Goal: Task Accomplishment & Management: Manage account settings

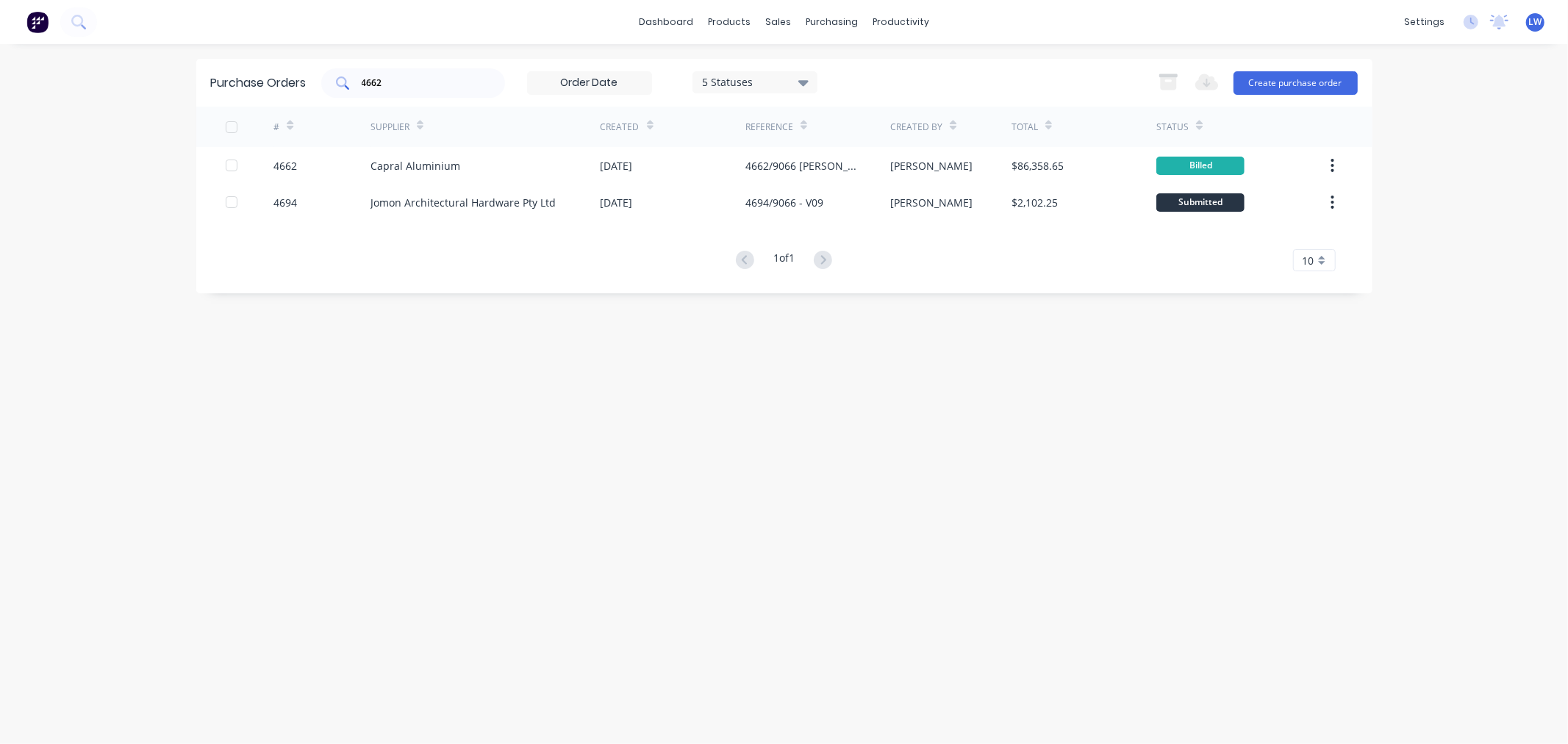
click at [401, 91] on div "4662" at bounding box center [413, 83] width 184 height 29
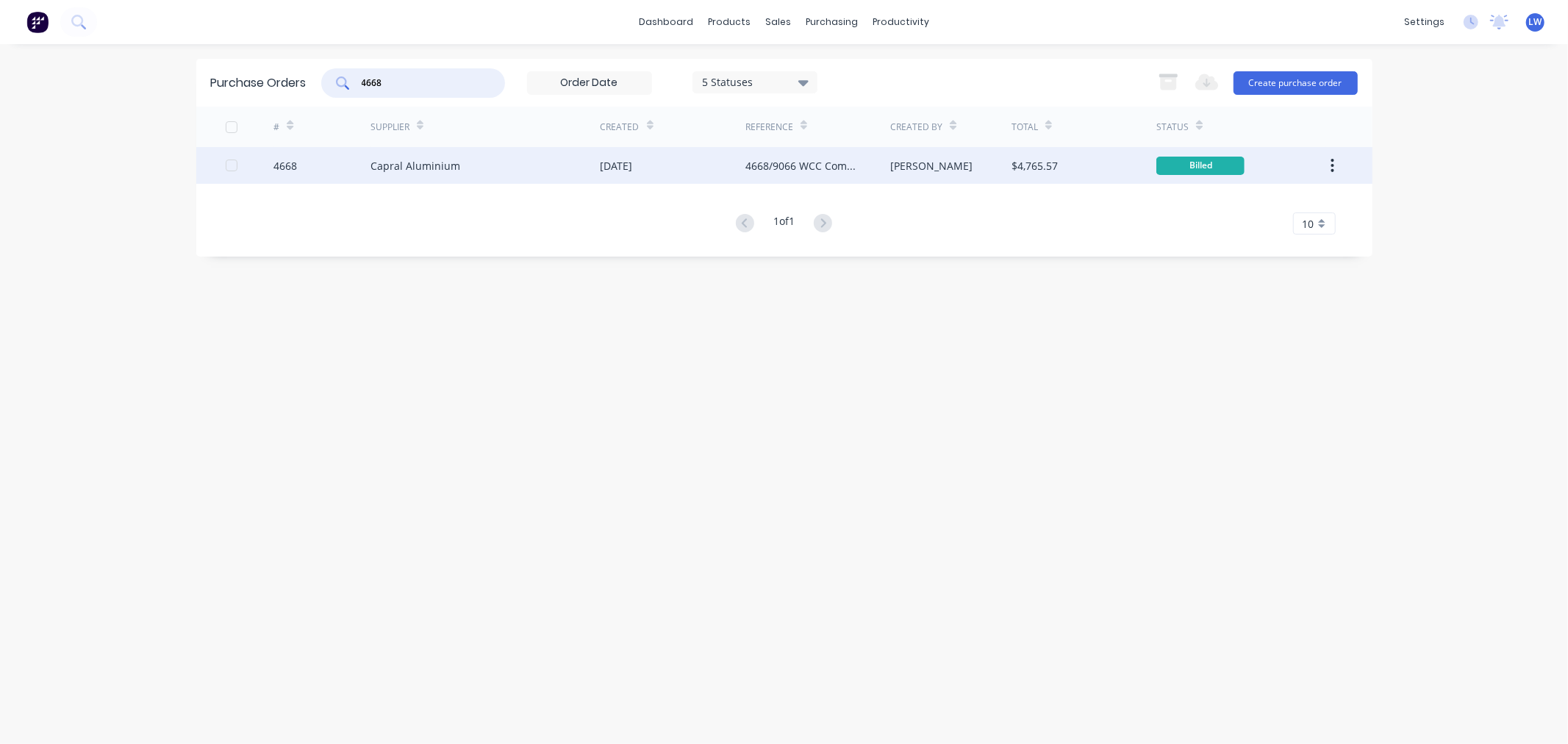
type input "4668"
click at [438, 160] on div "Capral Aluminium" at bounding box center [415, 166] width 90 height 15
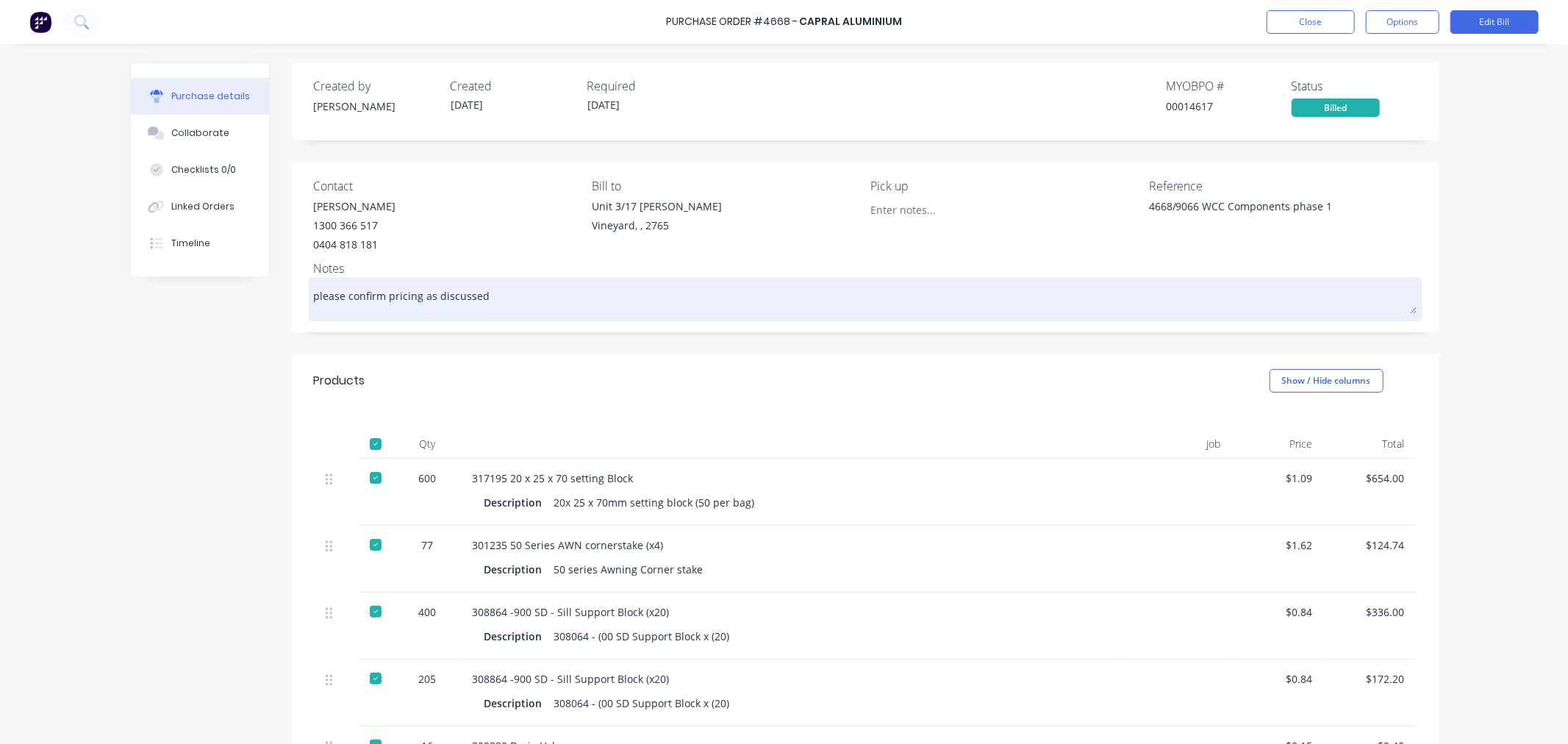
click at [508, 299] on textarea "please confirm pricing as discussed" at bounding box center [865, 297] width 1103 height 33
type textarea "x"
type textarea "please confirm pricing as discussed."
type textarea "x"
type textarea "please confirm pricing as discussed."
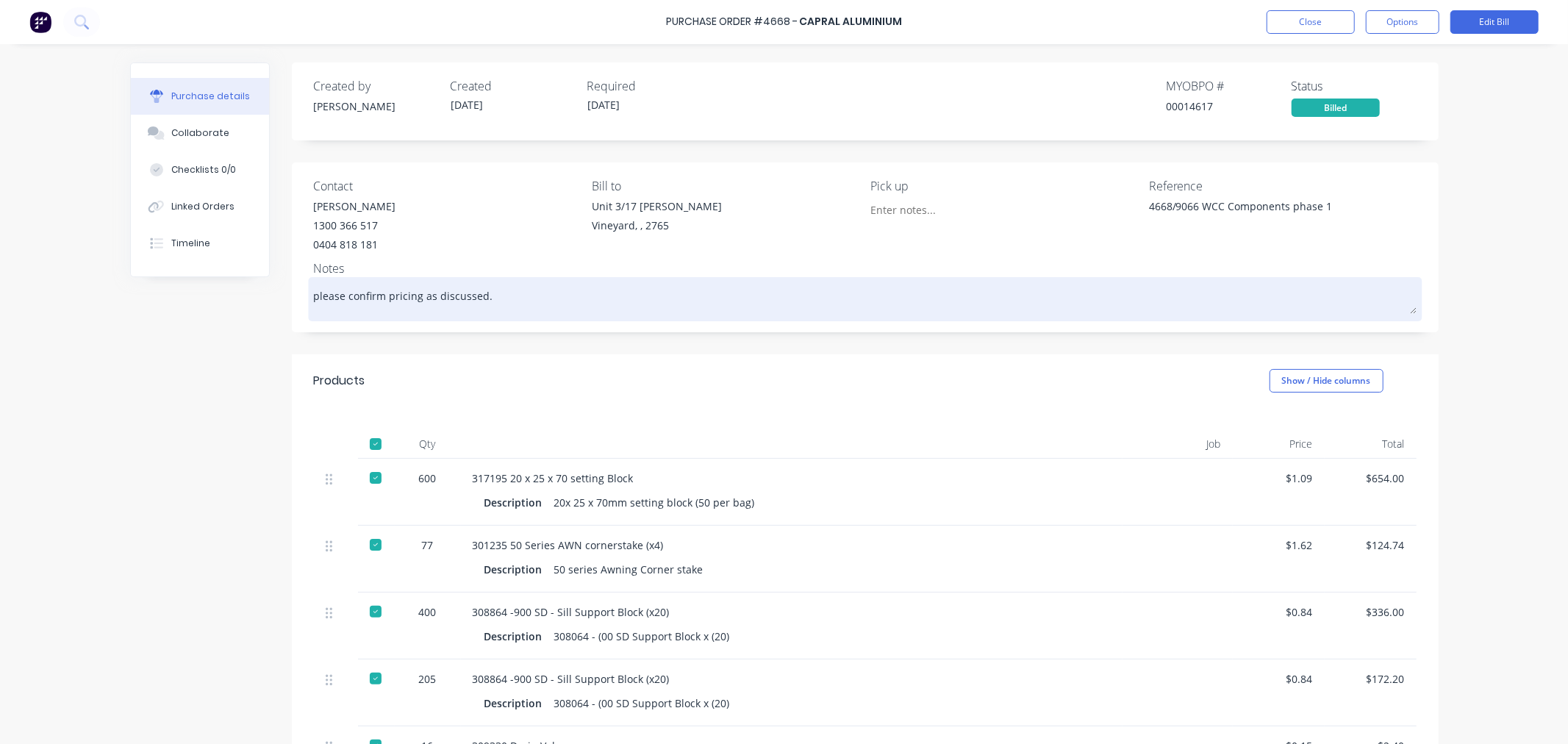
type textarea "x"
type textarea "please confirm pricing as discussed. F"
type textarea "x"
type textarea "please confirm pricing as discussed. Fo"
type textarea "x"
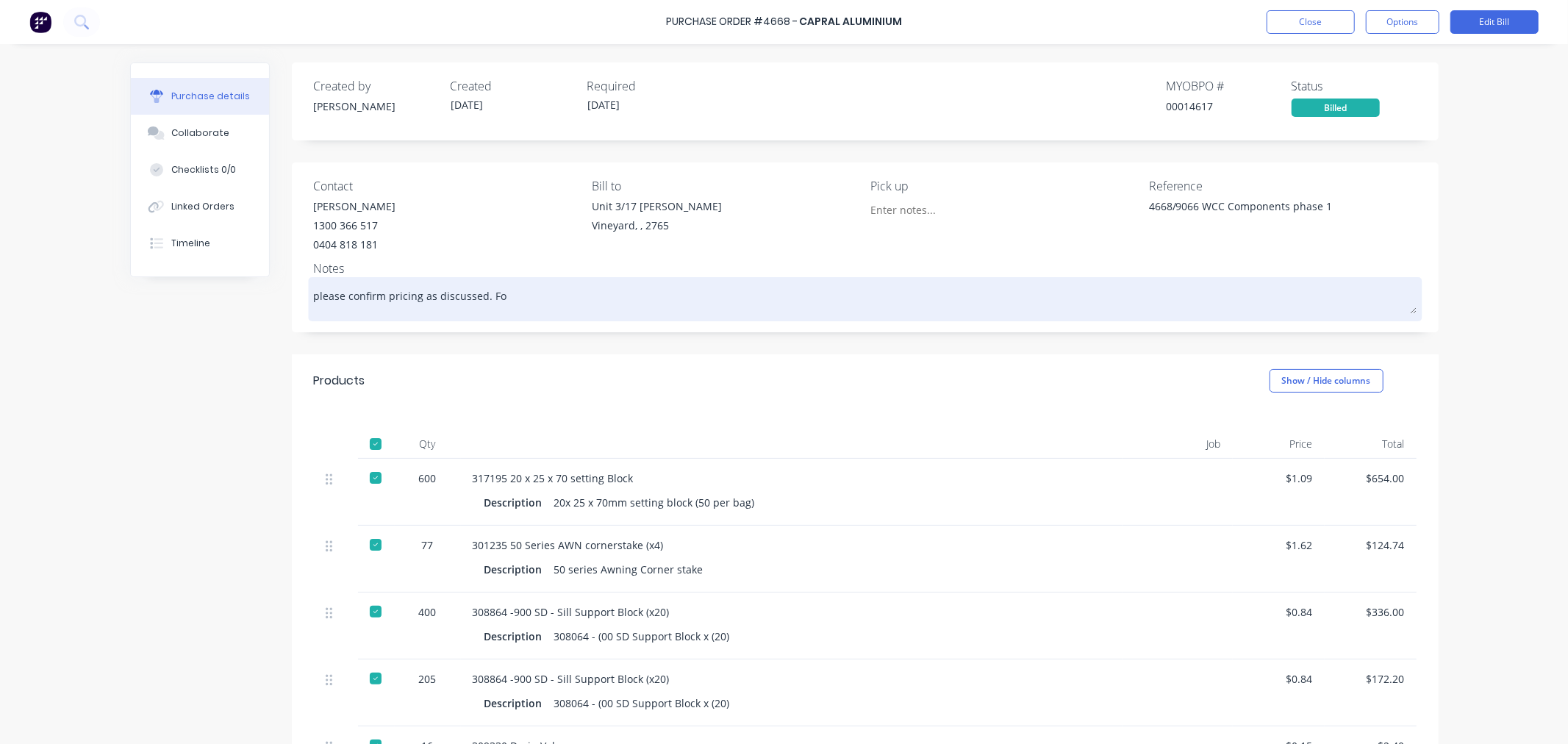
type textarea "please confirm pricing as discussed. Fou"
type textarea "x"
type textarea "please confirm pricing as discussed. Foun"
type textarea "x"
type textarea "please confirm pricing as discussed. Found"
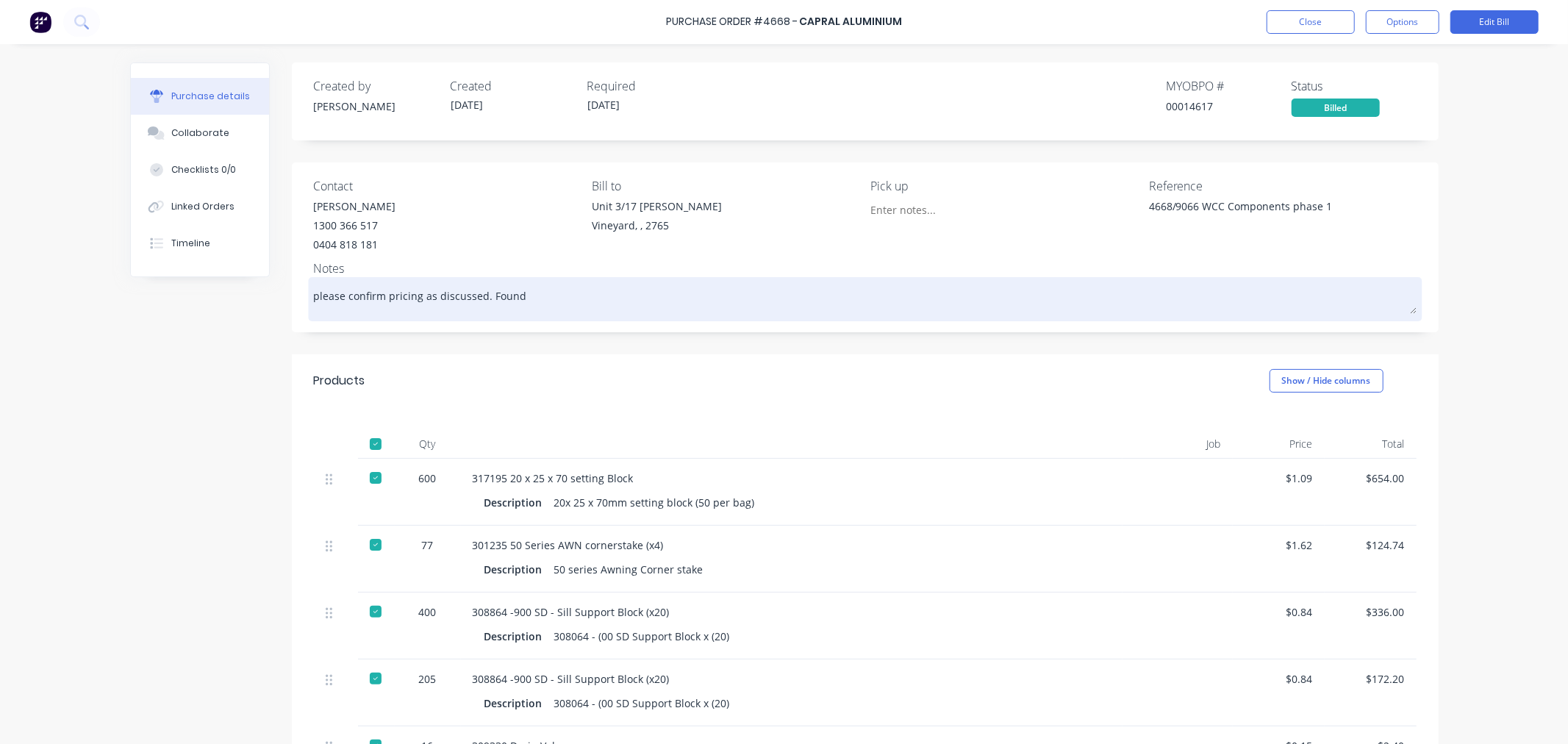
type textarea "x"
type textarea "please confirm pricing as discussed. Found"
type textarea "x"
type textarea "please confirm pricing as discussed. Found b"
type textarea "x"
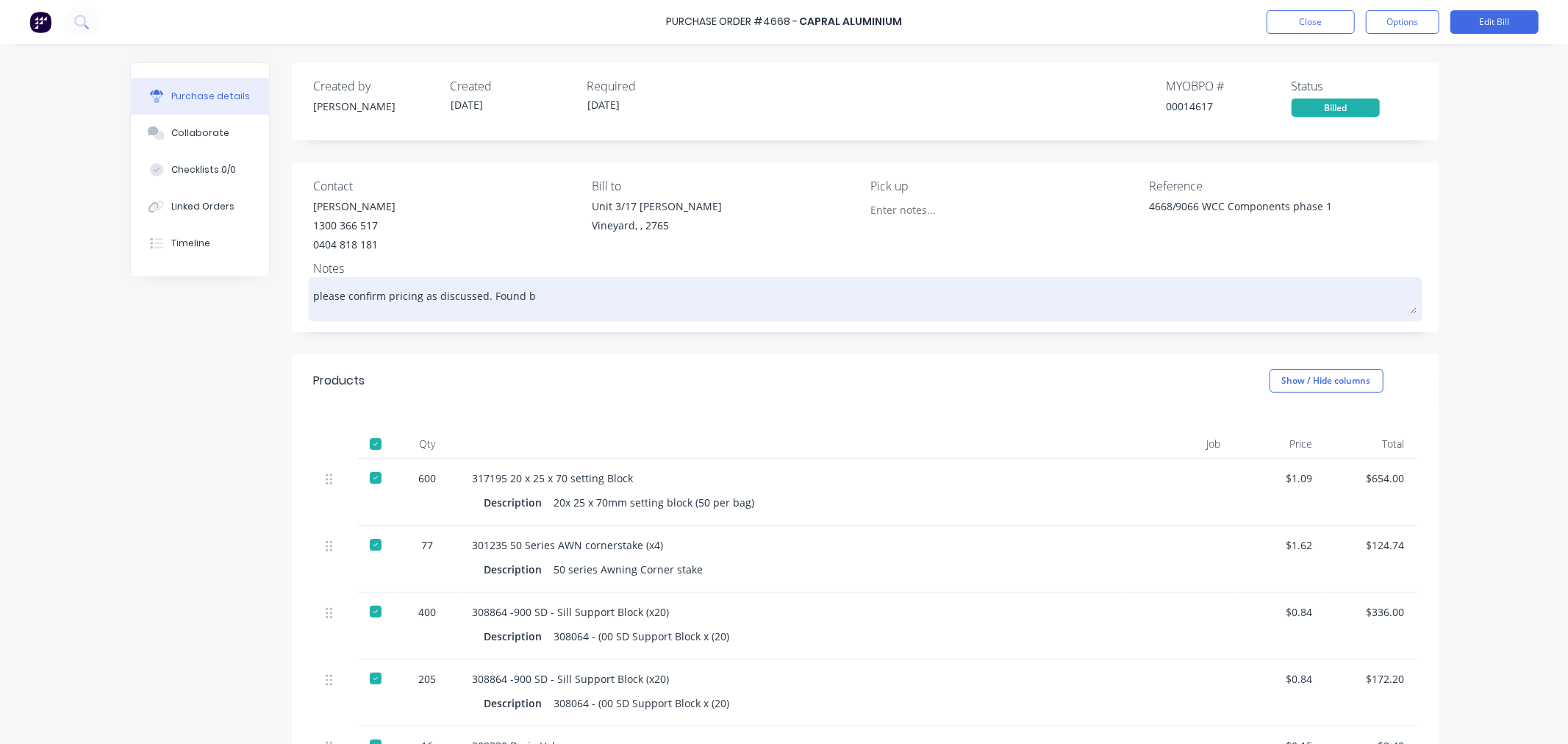
type textarea "please confirm pricing as discussed. Found bi"
type textarea "x"
type textarea "please confirm pricing as discussed. Found bil"
type textarea "x"
type textarea "please confirm pricing as discussed. Found bill"
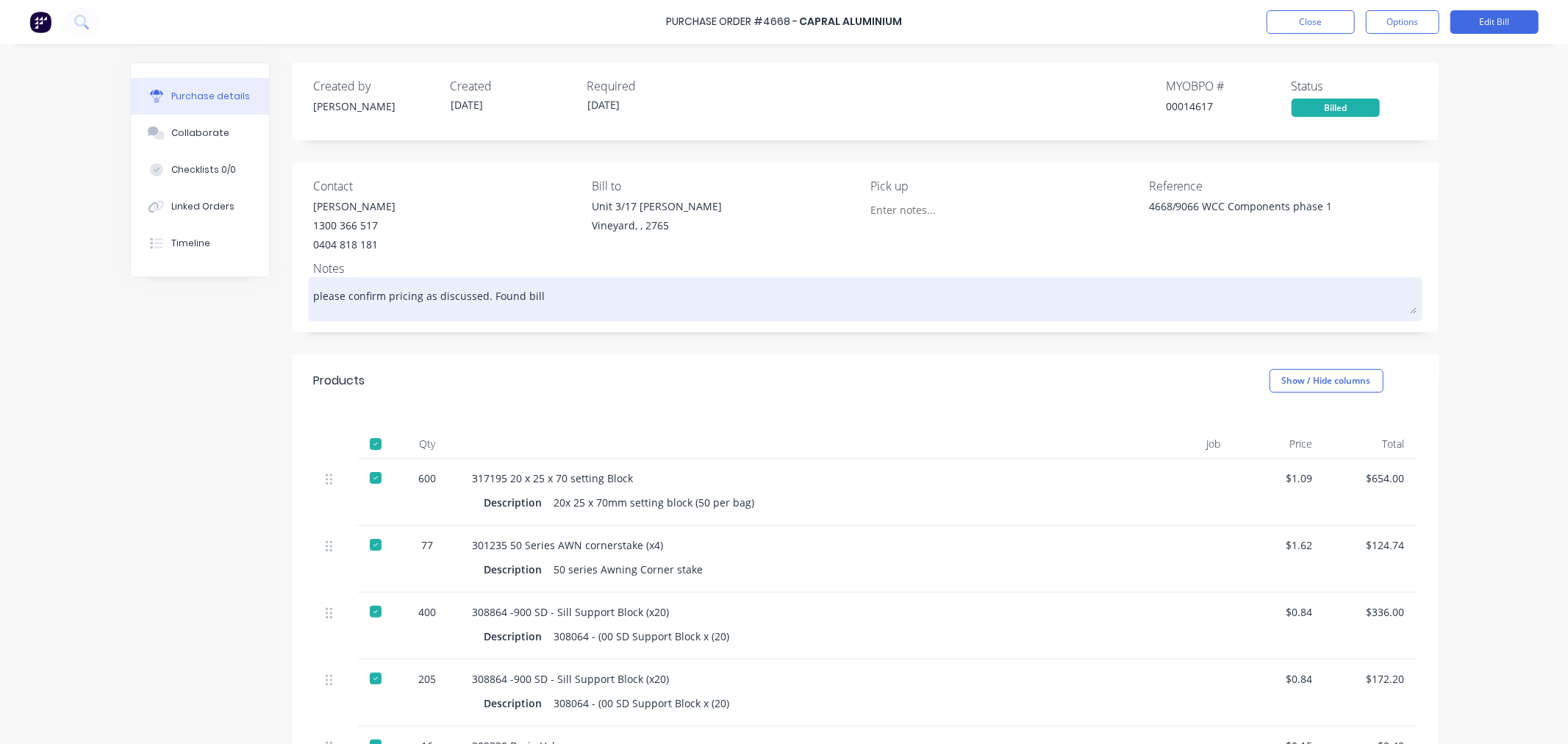
type textarea "x"
type textarea "please confirm pricing as discussed. Found bille"
type textarea "x"
type textarea "please confirm pricing as discussed. Found billed"
type textarea "x"
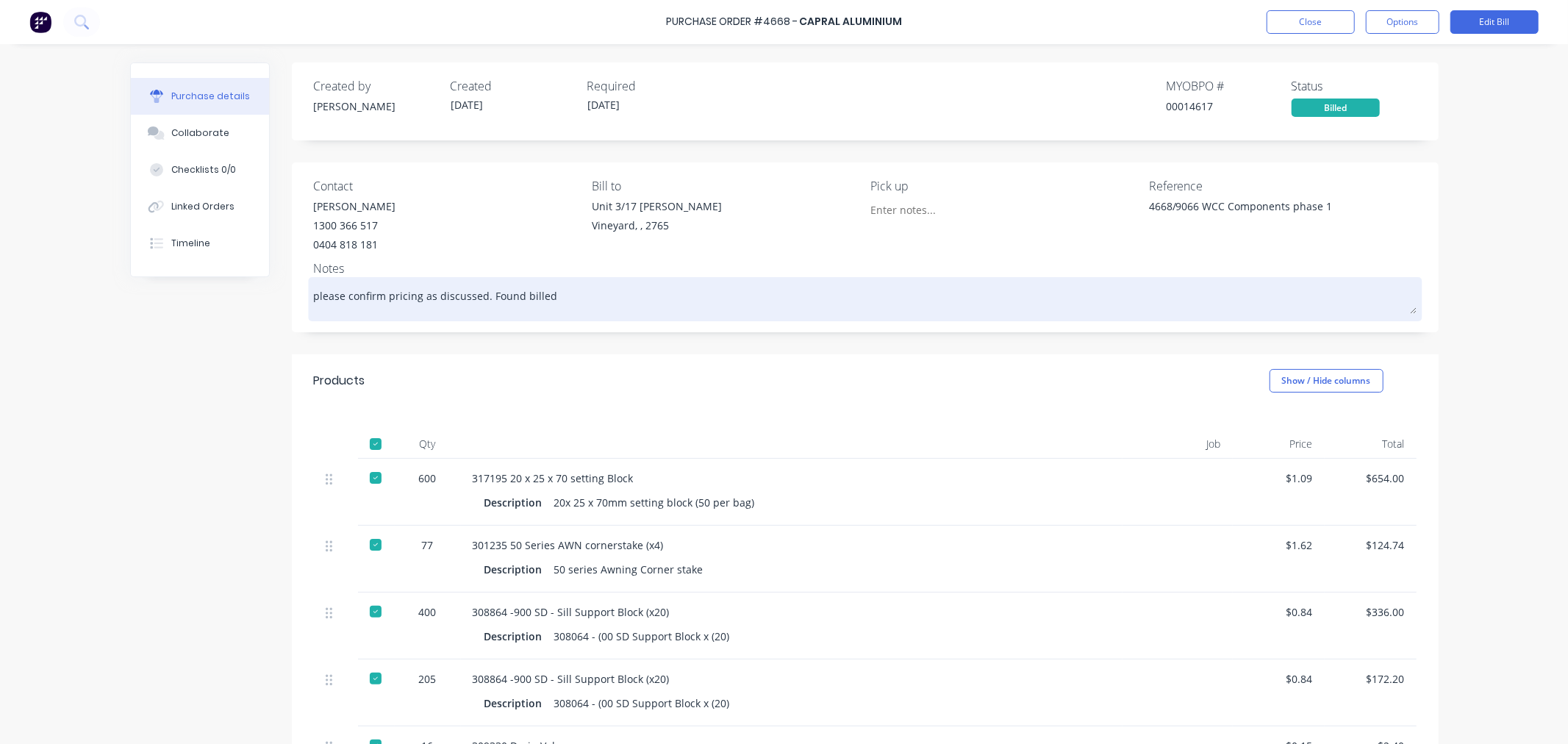
type textarea "please confirm pricing as discussed. Found billed"
type textarea "x"
type textarea "please confirm pricing as discussed. Found billed 1"
type textarea "x"
type textarea "please confirm pricing as discussed. Found billed 18"
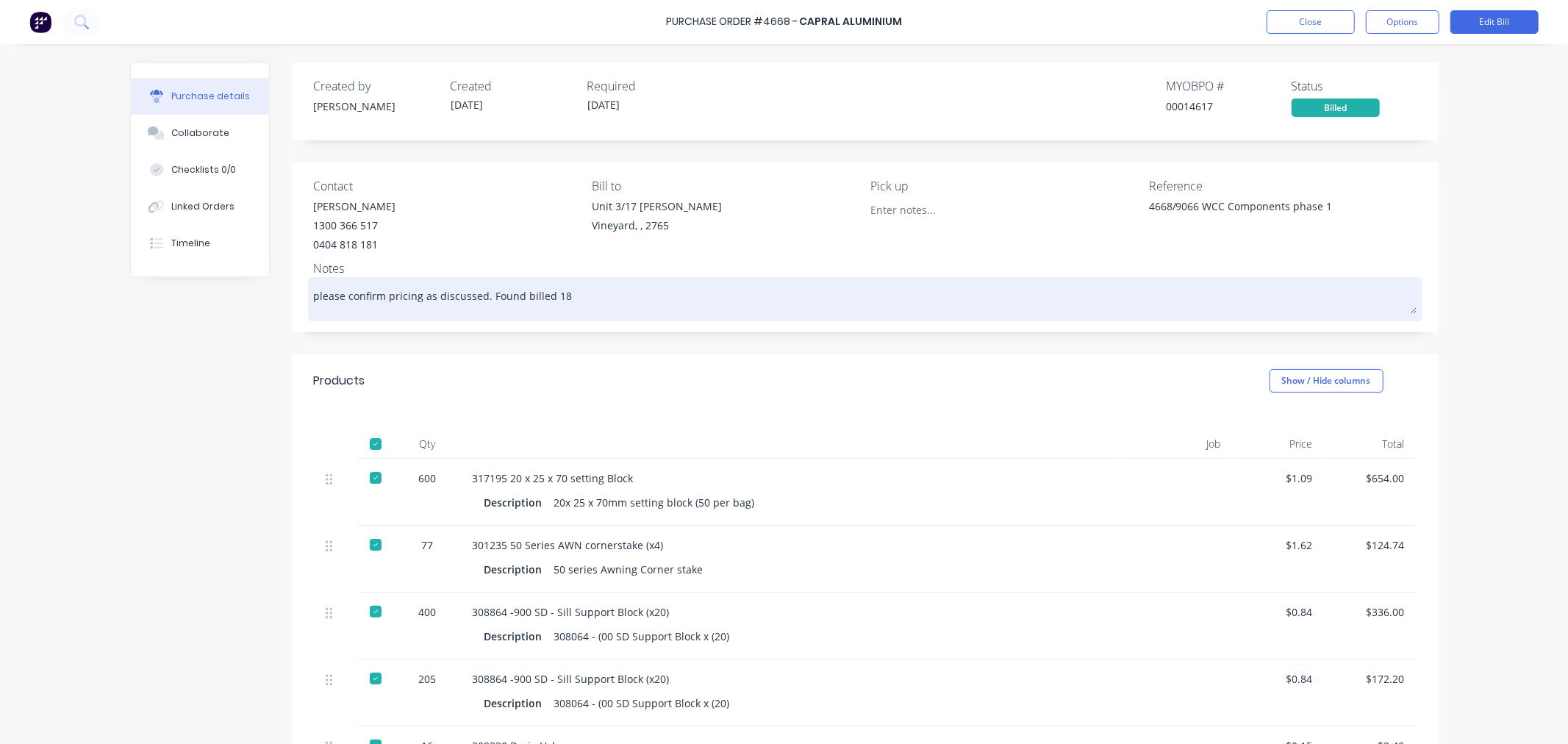
type textarea "x"
type textarea "please confirm pricing as discussed. Found billed 18/"
type textarea "x"
type textarea "please confirm pricing as discussed. Found billed 18/7"
type textarea "x"
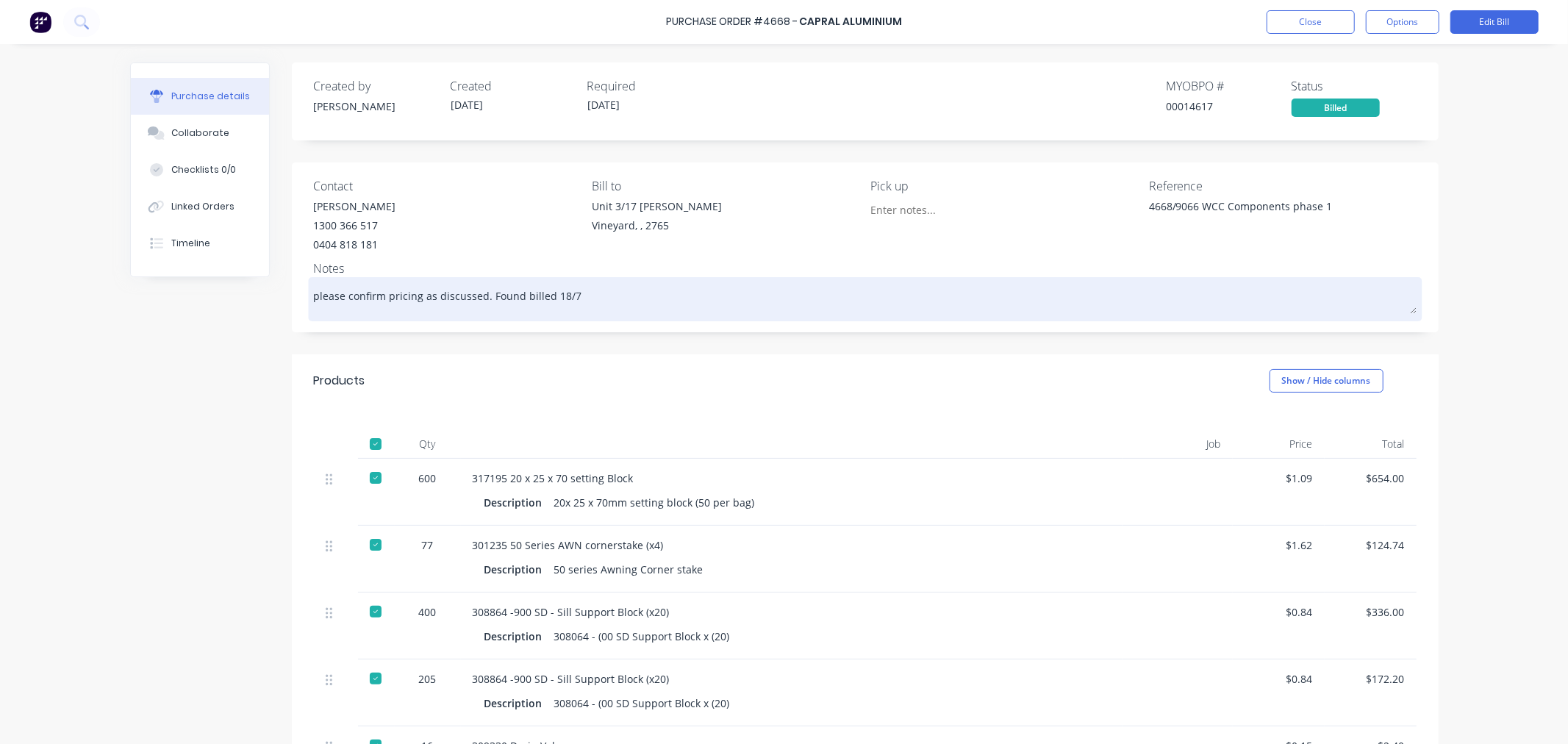
type textarea "please confirm pricing as discussed. Found billed 18/7/"
type textarea "x"
type textarea "please confirm pricing as discussed. Found billed 18/7/2"
type textarea "x"
type textarea "please confirm pricing as discussed. Found billed [DATE]"
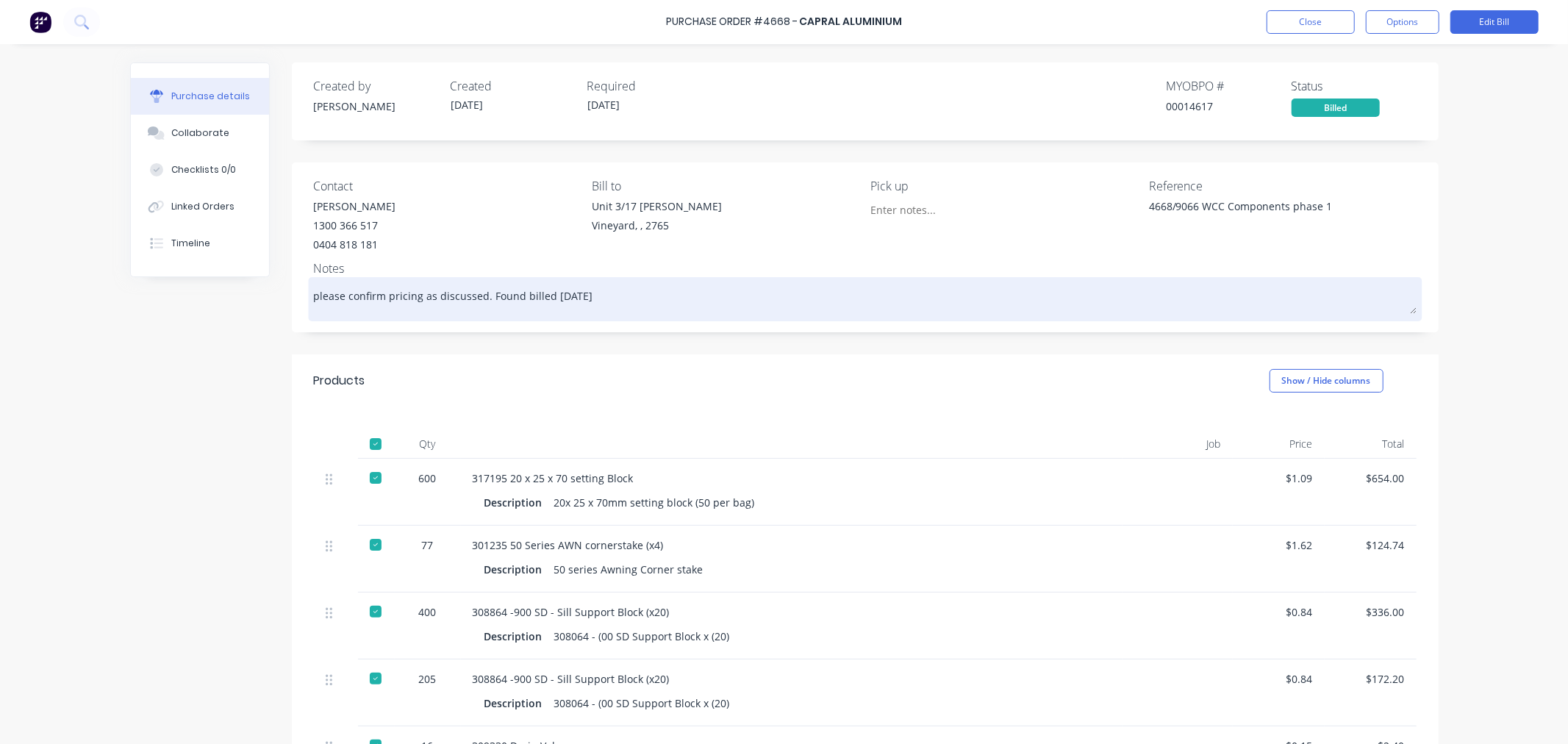
type textarea "x"
type textarea "please confirm pricing as discussed. Found billed [DATE]"
type textarea "x"
type textarea "please confirm pricing as discussed. Found billed [DATE] b"
type textarea "x"
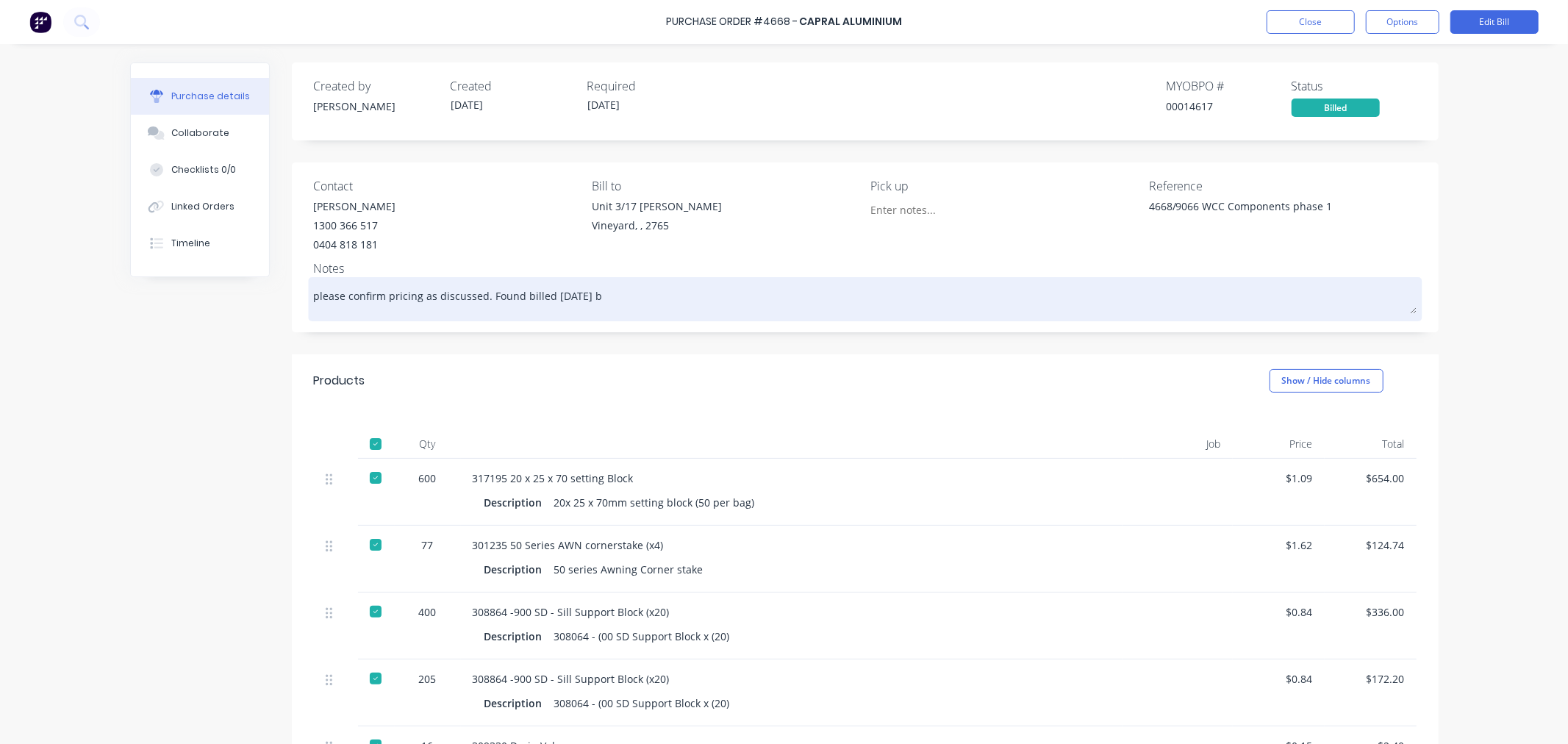
type textarea "please confirm pricing as discussed. Found billed [DATE] bu"
type textarea "x"
type textarea "please confirm pricing as discussed. Found billed [DATE] but"
type textarea "x"
type textarea "please confirm pricing as discussed. Found billed [DATE] but"
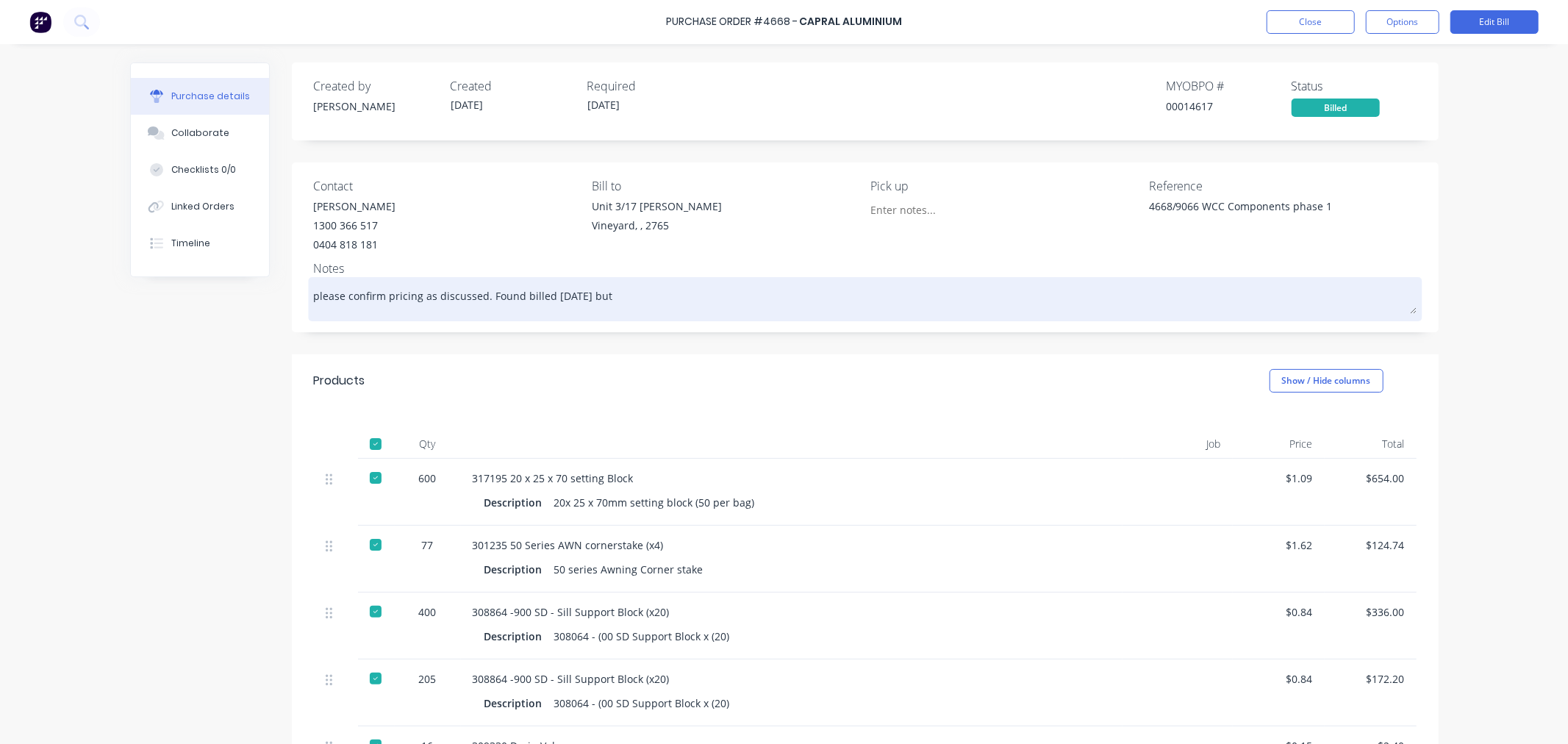
type textarea "x"
type textarea "please confirm pricing as discussed. Found billed [DATE] but i"
type textarea "x"
type textarea "please confirm pricing as discussed. Found billed [DATE] but in"
type textarea "x"
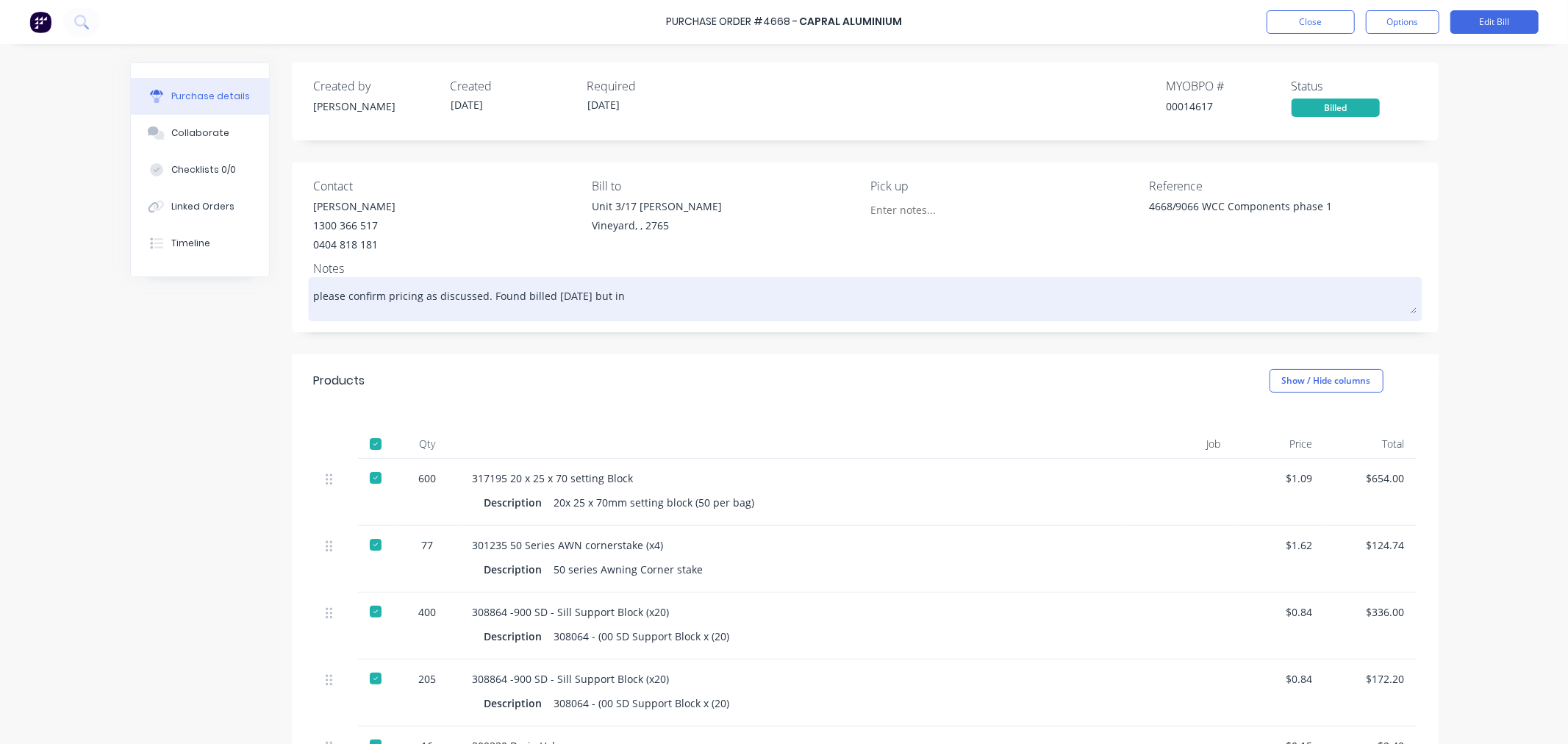
type textarea "please confirm pricing as discussed. Found billed [DATE] but inv"
type textarea "x"
type textarea "please confirm pricing as discussed. Found billed [DATE] but inv"
type textarea "x"
type textarea "please confirm pricing as discussed. Found billed [DATE] but inv 9"
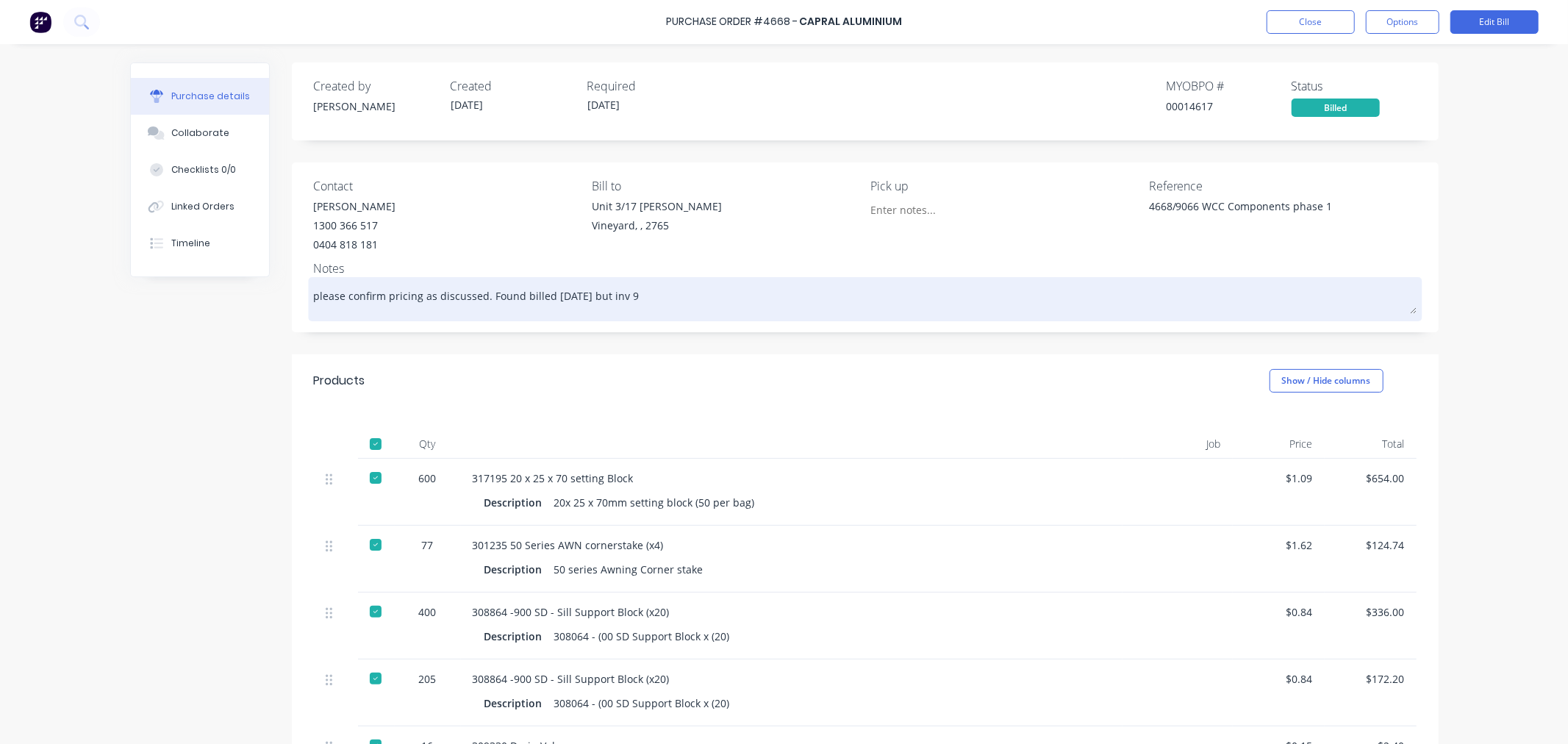
type textarea "x"
type textarea "please confirm pricing as discussed. Found billed [DATE] but inv 98"
type textarea "x"
type textarea "please confirm pricing as discussed. Found billed [DATE] but inv 989"
type textarea "x"
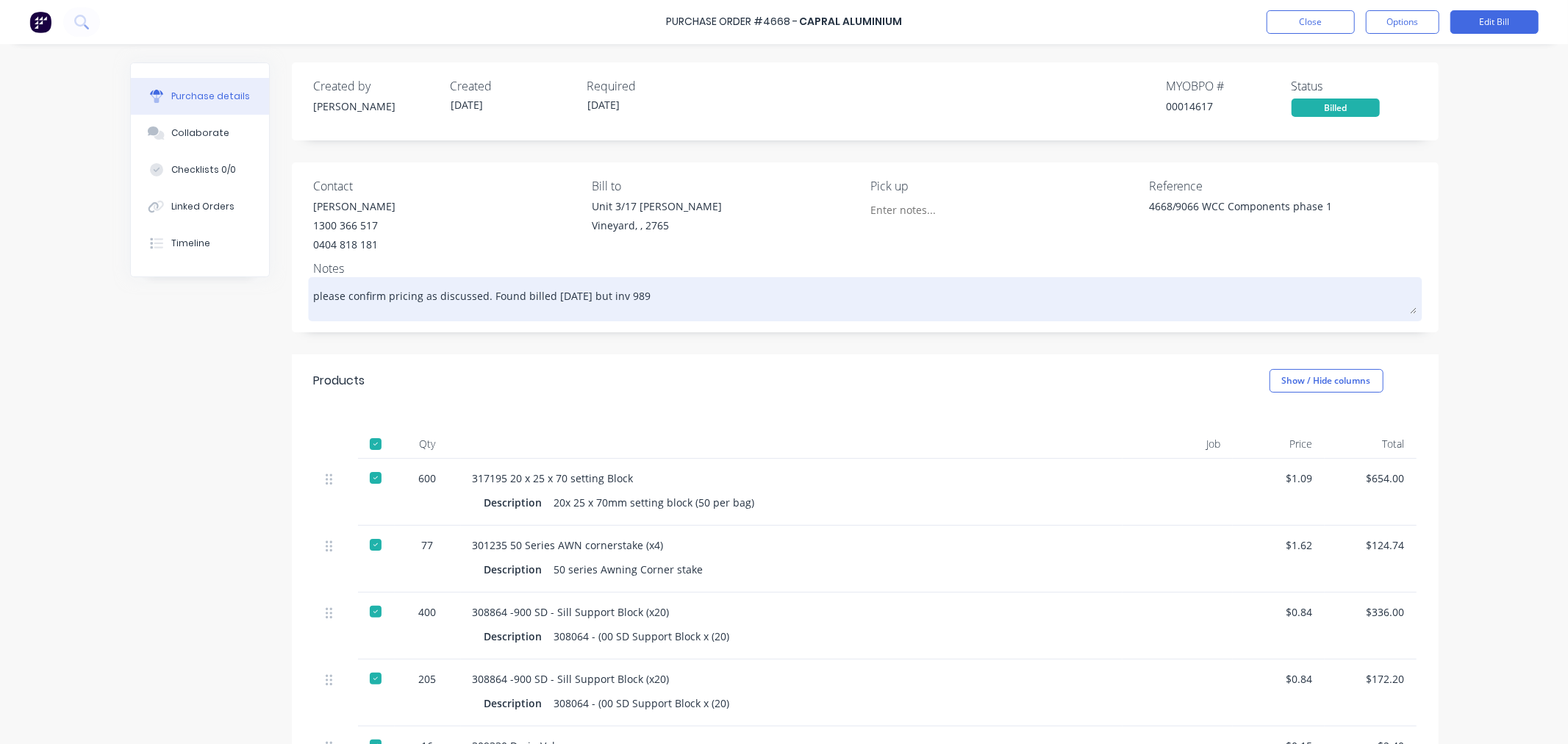
type textarea "please confirm pricing as discussed. Found billed [DATE] but inv 9898"
type textarea "x"
type textarea "please confirm pricing as discussed. Found billed [DATE] but inv 98984"
type textarea "x"
type textarea "please confirm pricing as discussed. Found billed [DATE] but inv 989849"
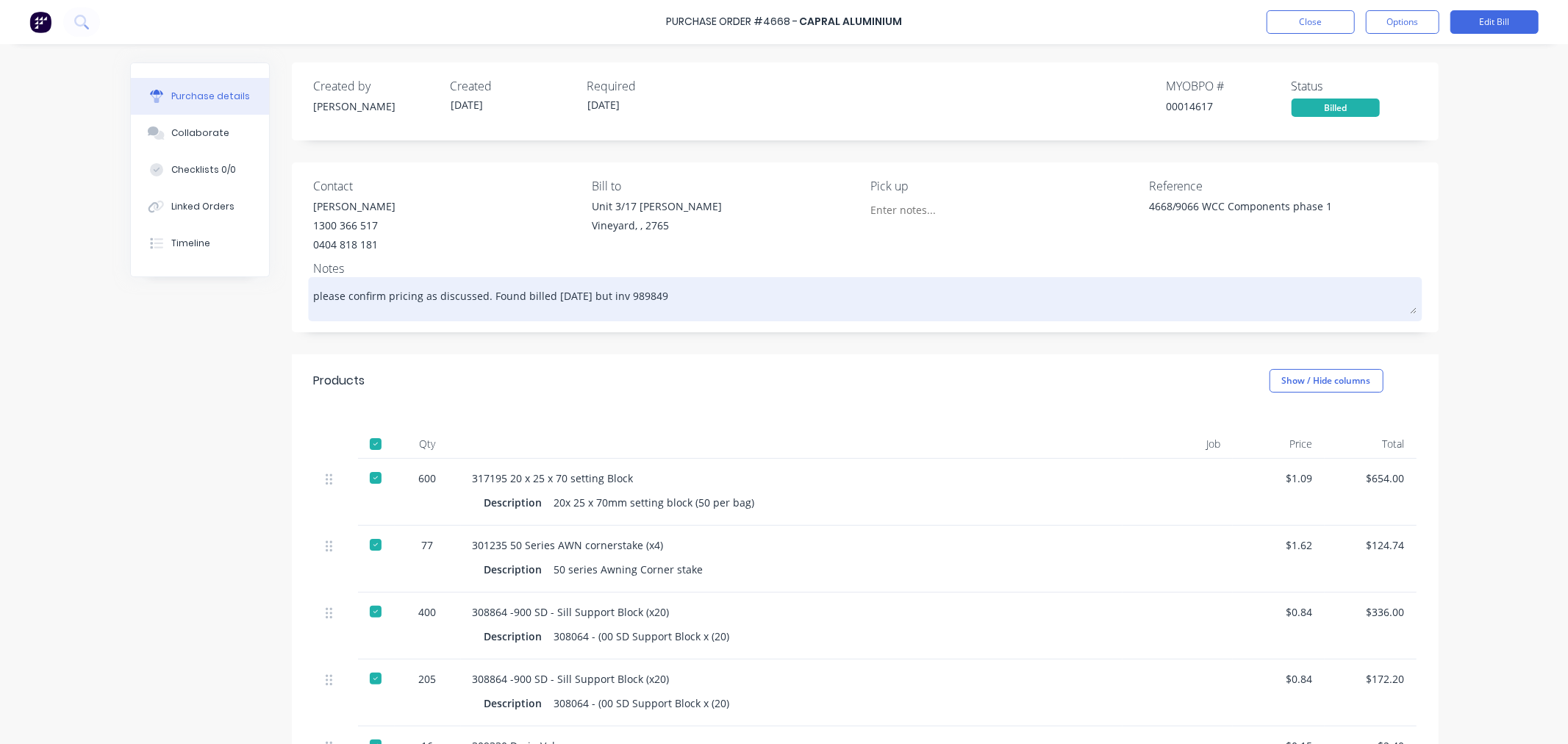
type textarea "x"
type textarea "please confirm pricing as discussed. Found billed [DATE] but inv 9898498"
type textarea "x"
type textarea "please confirm pricing as discussed. Found billed [DATE] but inv 98984982"
type textarea "x"
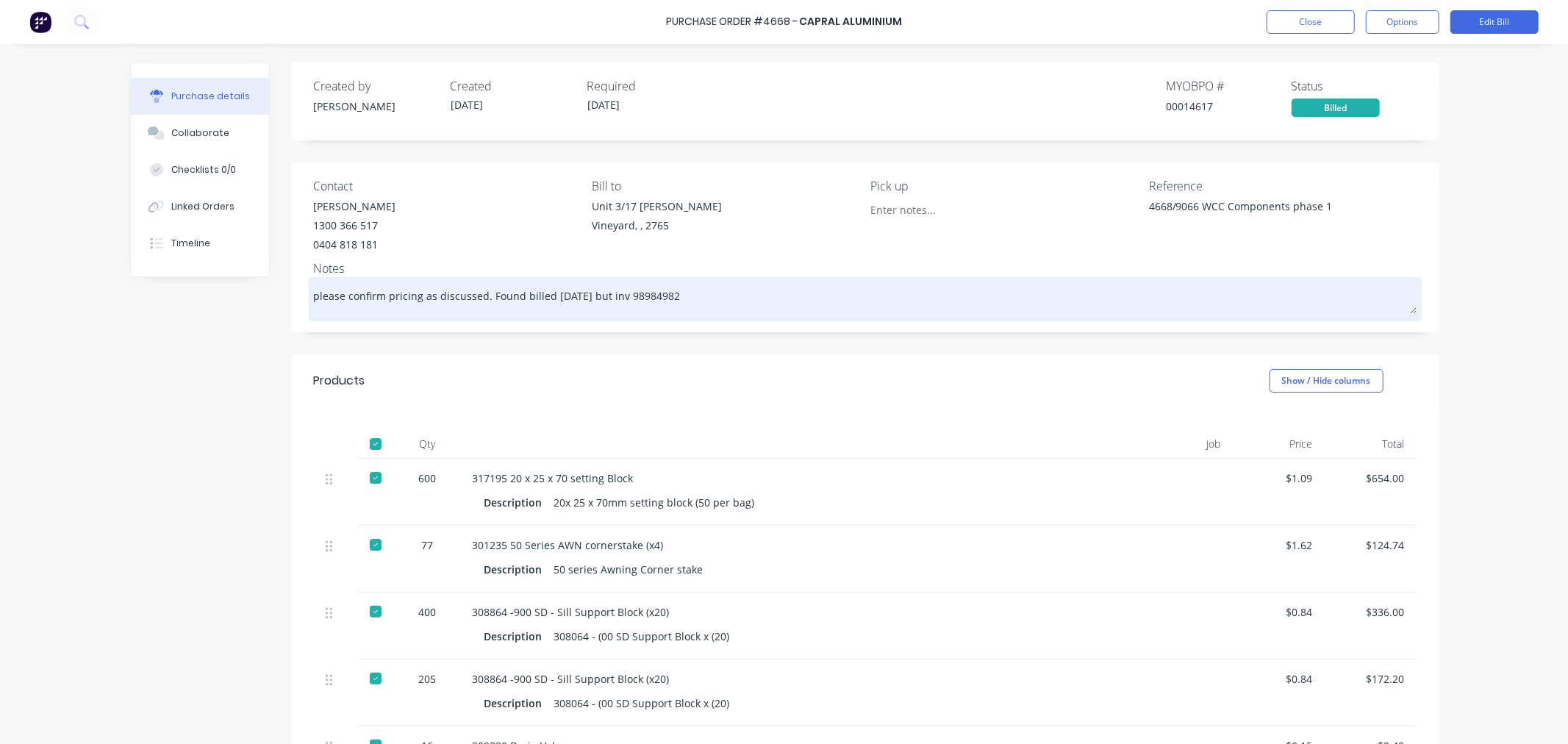
type textarea "please confirm pricing as discussed. Found billed [DATE] but inv 98984982"
type textarea "x"
type textarea "please confirm pricing as discussed. Found billed [DATE] but inv 98984982 2"
type textarea "x"
type textarea "please confirm pricing as discussed. Found billed [DATE] but inv 98984982 23"
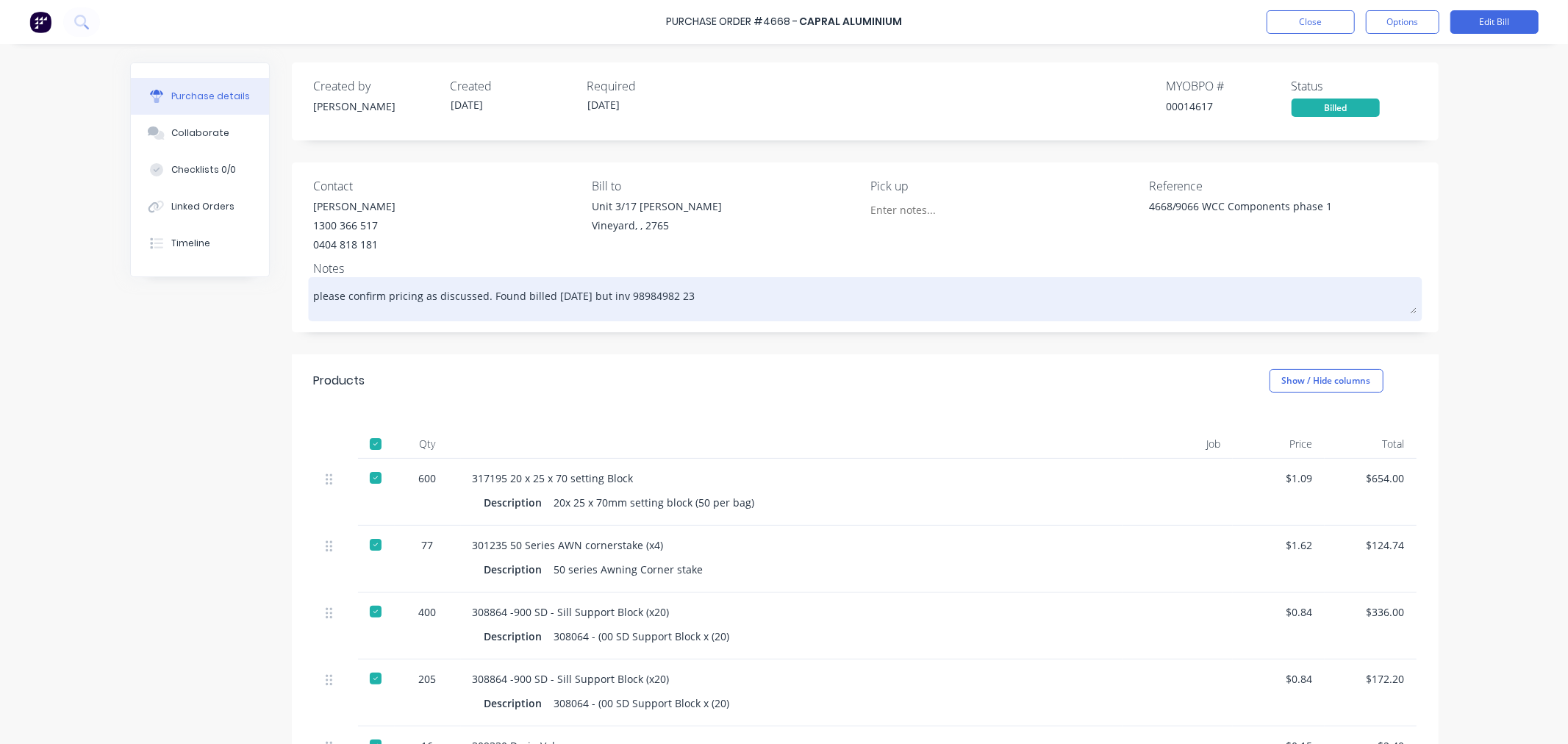
type textarea "x"
type textarea "please confirm pricing as discussed. Found billed [DATE] but inv 98984982 23/"
type textarea "x"
type textarea "please confirm pricing as discussed. Found billed [DATE] but inv 98984982 23/7"
type textarea "x"
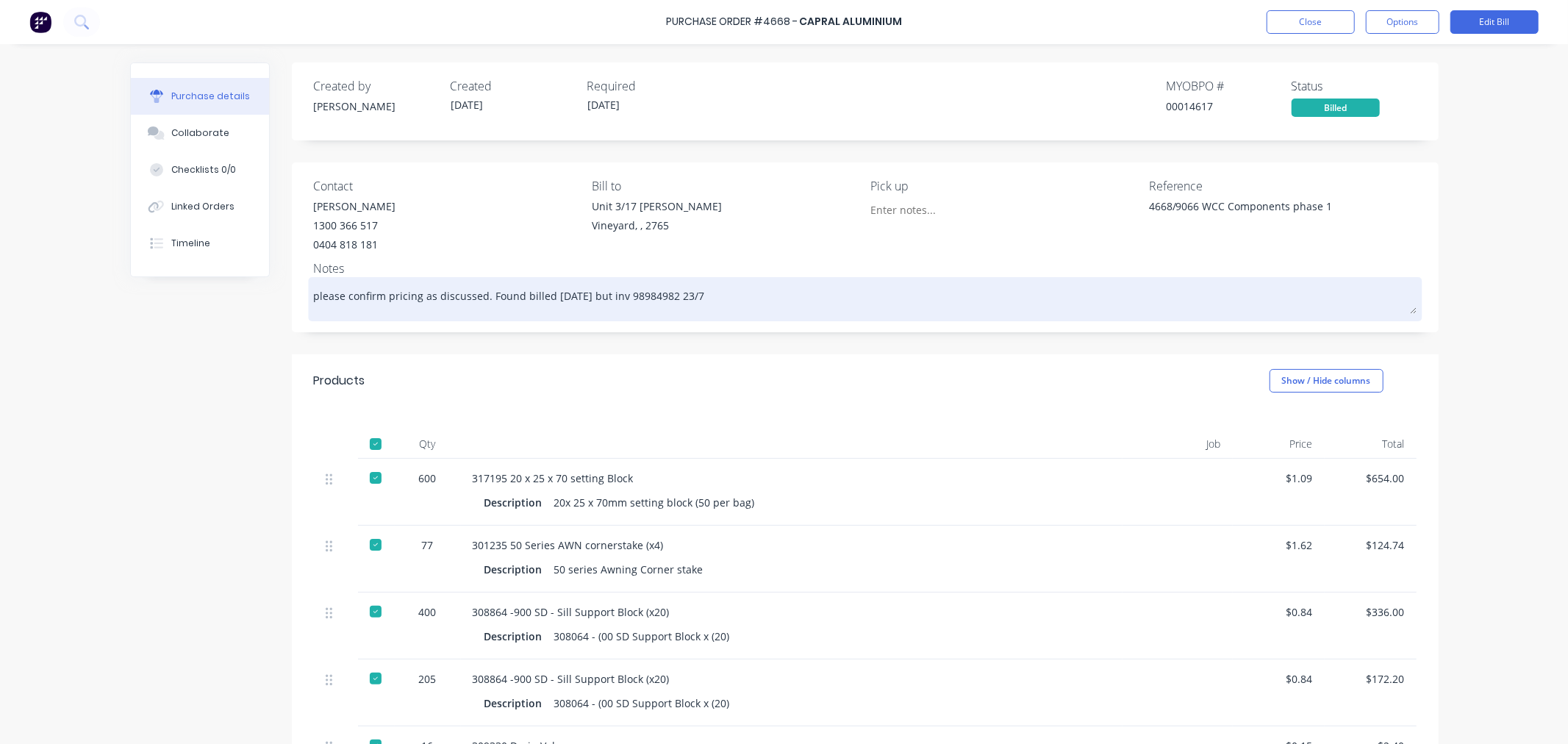
type textarea "please confirm pricing as discussed. Found billed [DATE] but inv 98984982 23/7/"
type textarea "x"
type textarea "please confirm pricing as discussed. Found billed [DATE] but inv 98984982 23/7/2"
type textarea "x"
type textarea "please confirm pricing as discussed. Found billed [DATE] but inv 98984982 [DATE]"
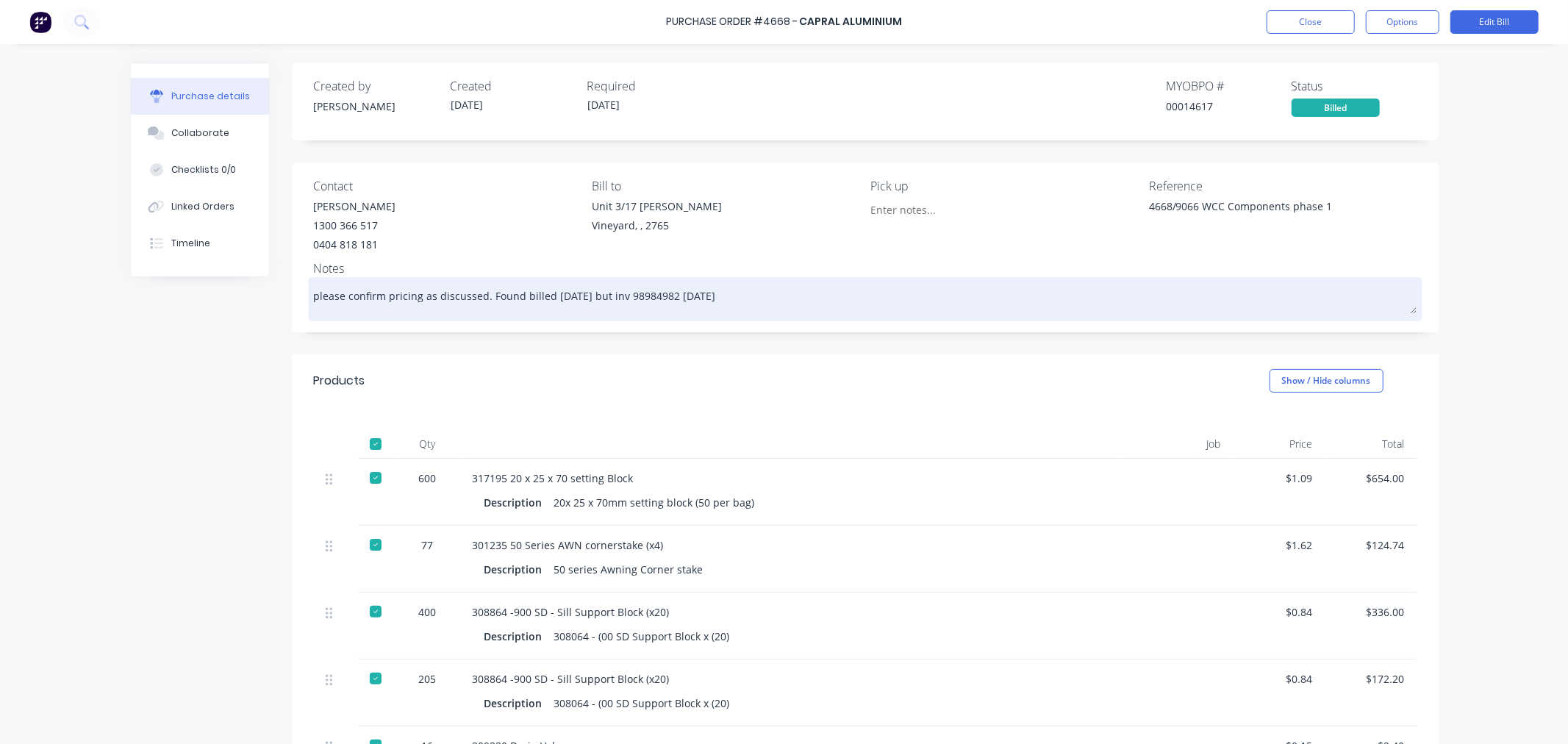
type textarea "x"
type textarea "please confirm pricing as discussed. Found billed [DATE] but inv 98984982 [DATE]"
type textarea "x"
type textarea "please confirm pricing as discussed. Found billed [DATE] but inv 98984982 [DATE…"
type textarea "x"
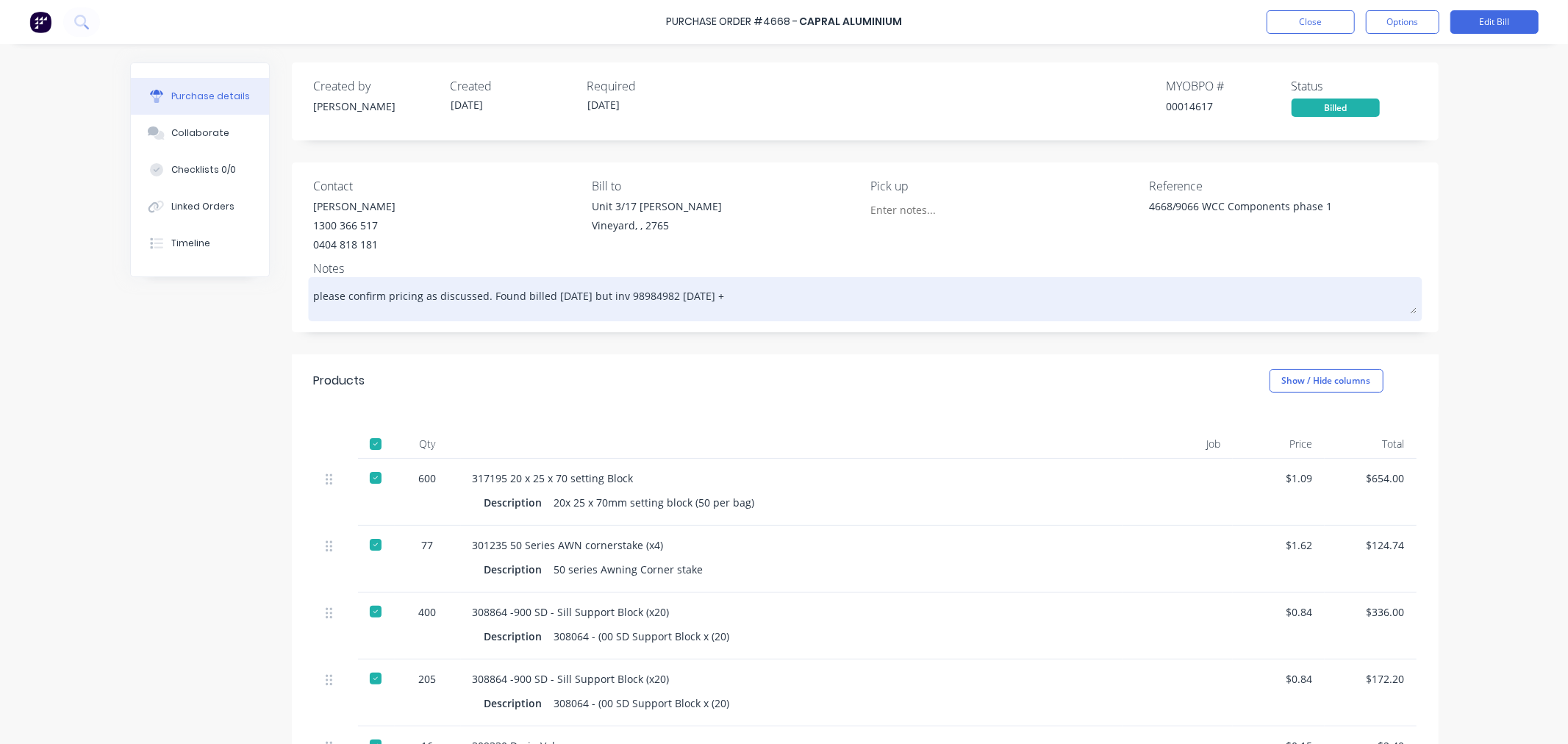
type textarea "please confirm pricing as discussed. Found billed [DATE] but inv 98984982 [DATE…"
type textarea "x"
type textarea "please confirm pricing as discussed. Found billed [DATE] but inv 98984982 [DATE…"
type textarea "x"
type textarea "please confirm pricing as discussed. Found billed [DATE] but inv 98984982 [DATE…"
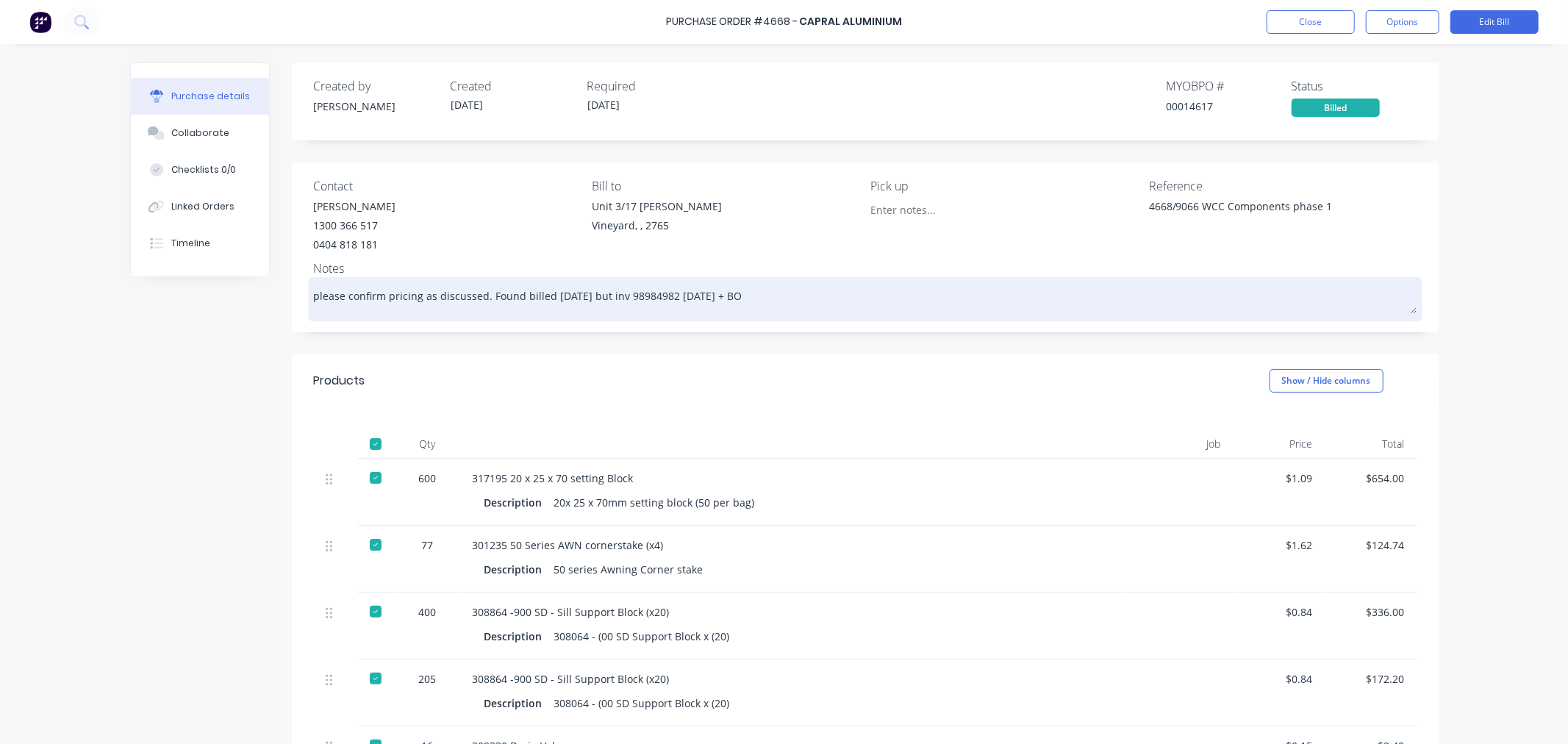
type textarea "x"
type textarea "please confirm pricing as discussed. Found billed [DATE] but inv 98984982 [DATE…"
type textarea "x"
type textarea "please confirm pricing as discussed. Found billed [DATE] but inv 98984982 [DATE…"
type textarea "x"
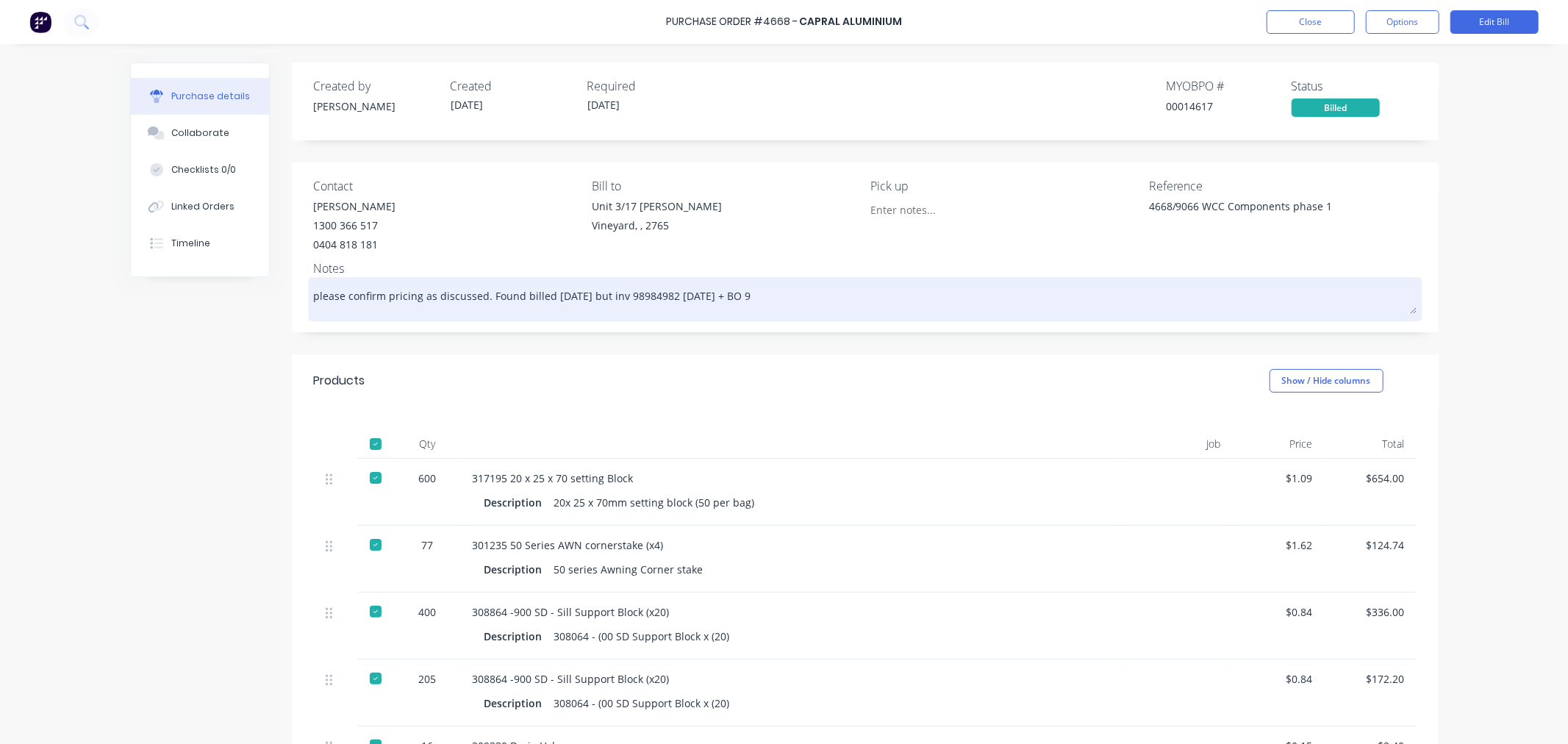
type textarea "please confirm pricing as discussed. Found billed [DATE] but inv 98984982 [DATE…"
type textarea "x"
type textarea "please confirm pricing as discussed. Found billed [DATE] but inv 98984982 [DATE…"
type textarea "x"
type textarea "please confirm pricing as discussed. Found billed [DATE] but inv 98984982 [DATE…"
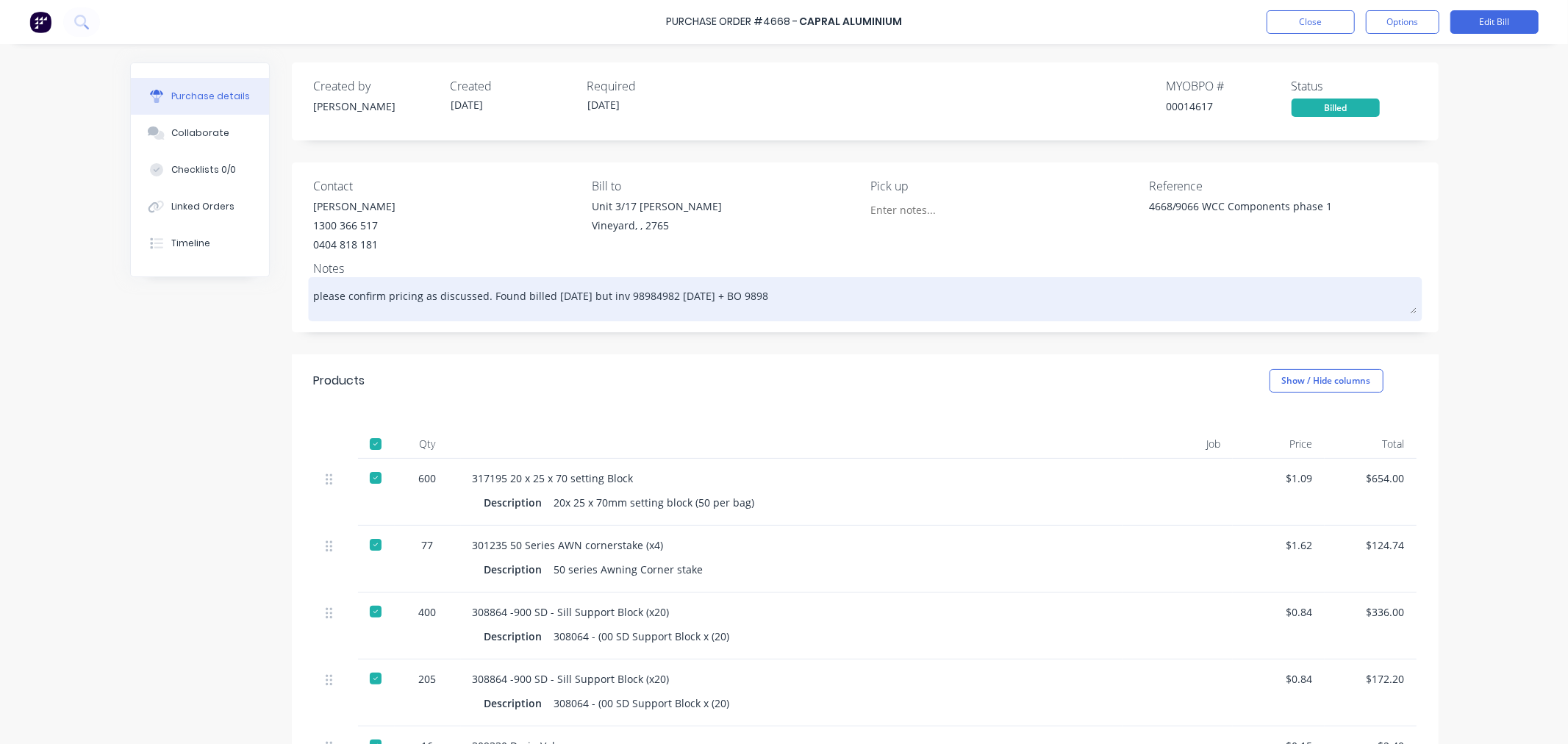
type textarea "x"
type textarea "please confirm pricing as discussed. Found billed [DATE] but inv 98984982 [DATE…"
type textarea "x"
type textarea "please confirm pricing as discussed. Found billed [DATE] but inv 98984982 [DATE…"
type textarea "x"
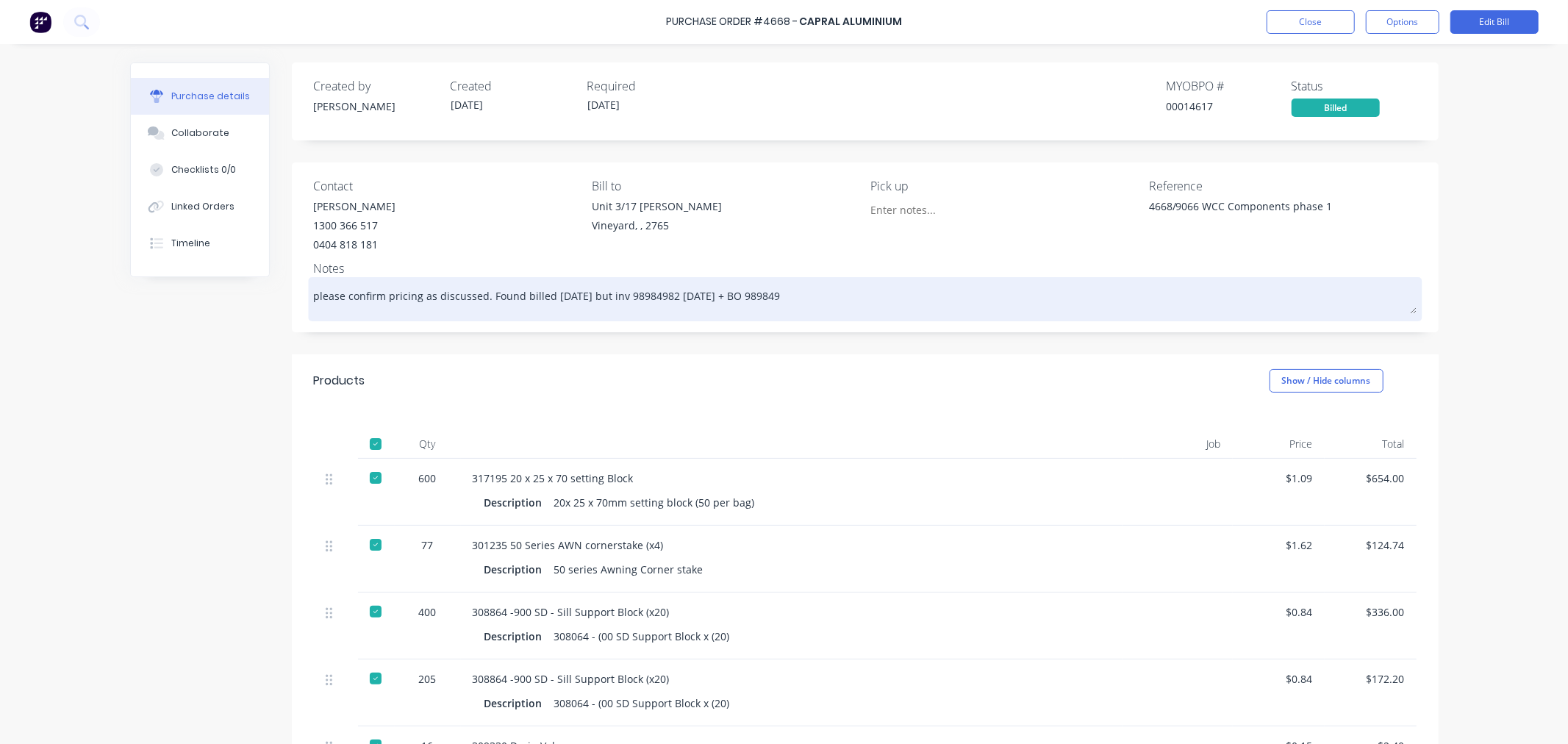
type textarea "please confirm pricing as discussed. Found billed [DATE] but inv 98984982 [DATE…"
type textarea "x"
type textarea "please confirm pricing as discussed. Found billed [DATE] but inv 98984982 [DATE…"
type textarea "x"
type textarea "please confirm pricing as discussed. Found billed [DATE] but inv 98984982 [DATE…"
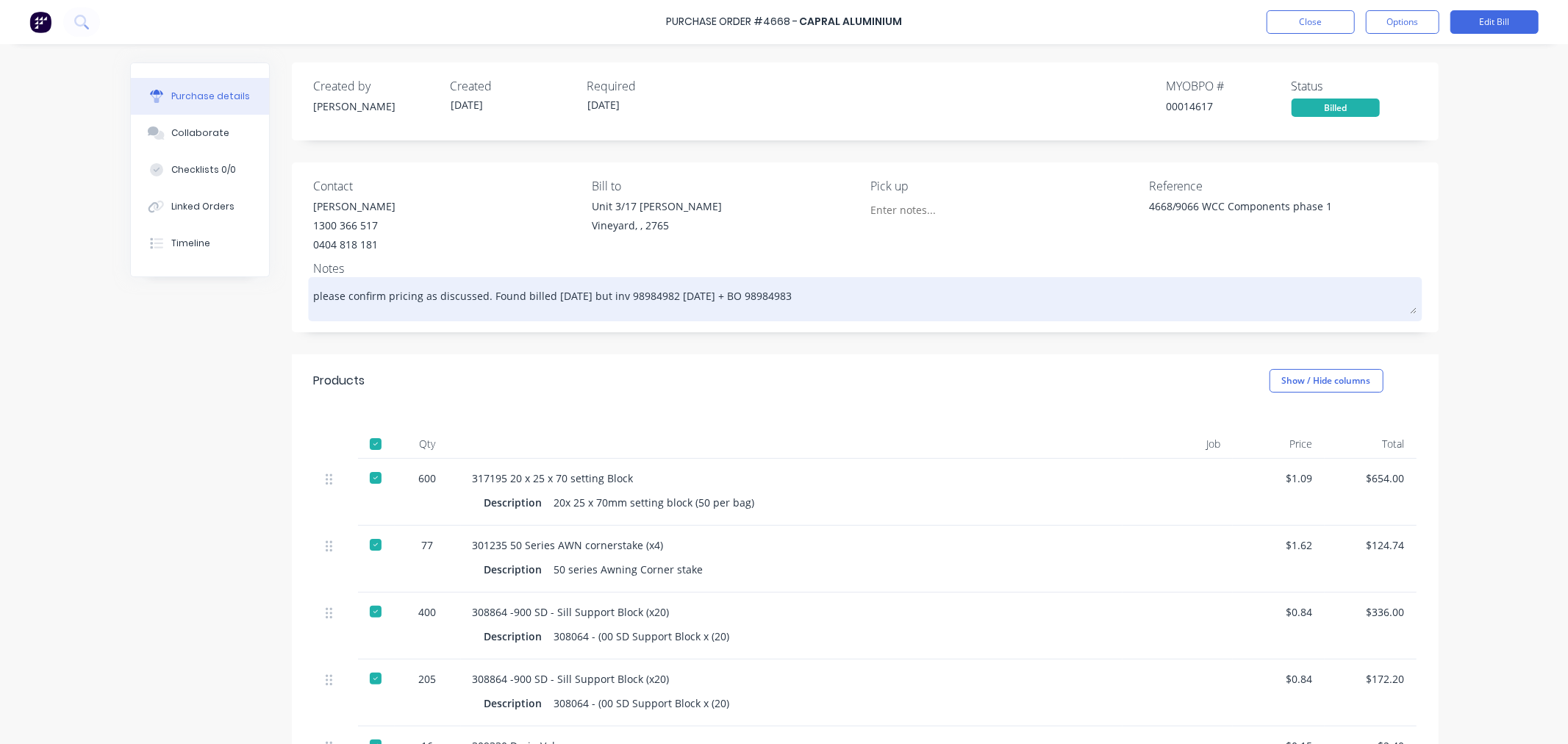
type textarea "x"
type textarea "please confirm pricing as discussed. Found billed [DATE] but inv 98984982 [DATE…"
type textarea "x"
type textarea "please confirm pricing as discussed. Found billed [DATE] but inv 98984982 [DATE…"
type textarea "x"
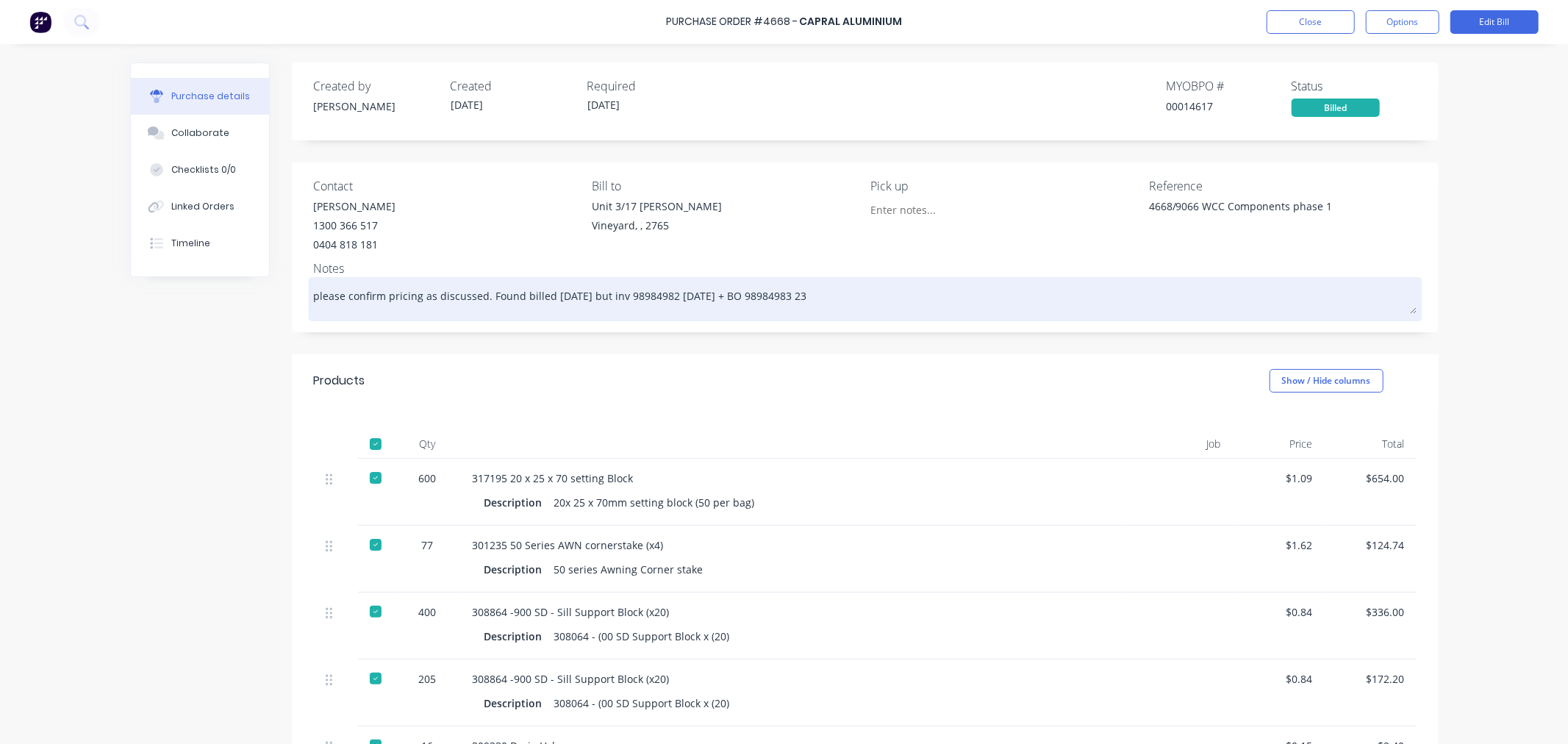
type textarea "please confirm pricing as discussed. Found billed [DATE] but inv 98984982 [DATE…"
type textarea "x"
type textarea "please confirm pricing as discussed. Found billed [DATE] but inv 98984982 [DATE…"
type textarea "x"
type textarea "please confirm pricing as discussed. Found billed [DATE] but inv 98984982 [DATE…"
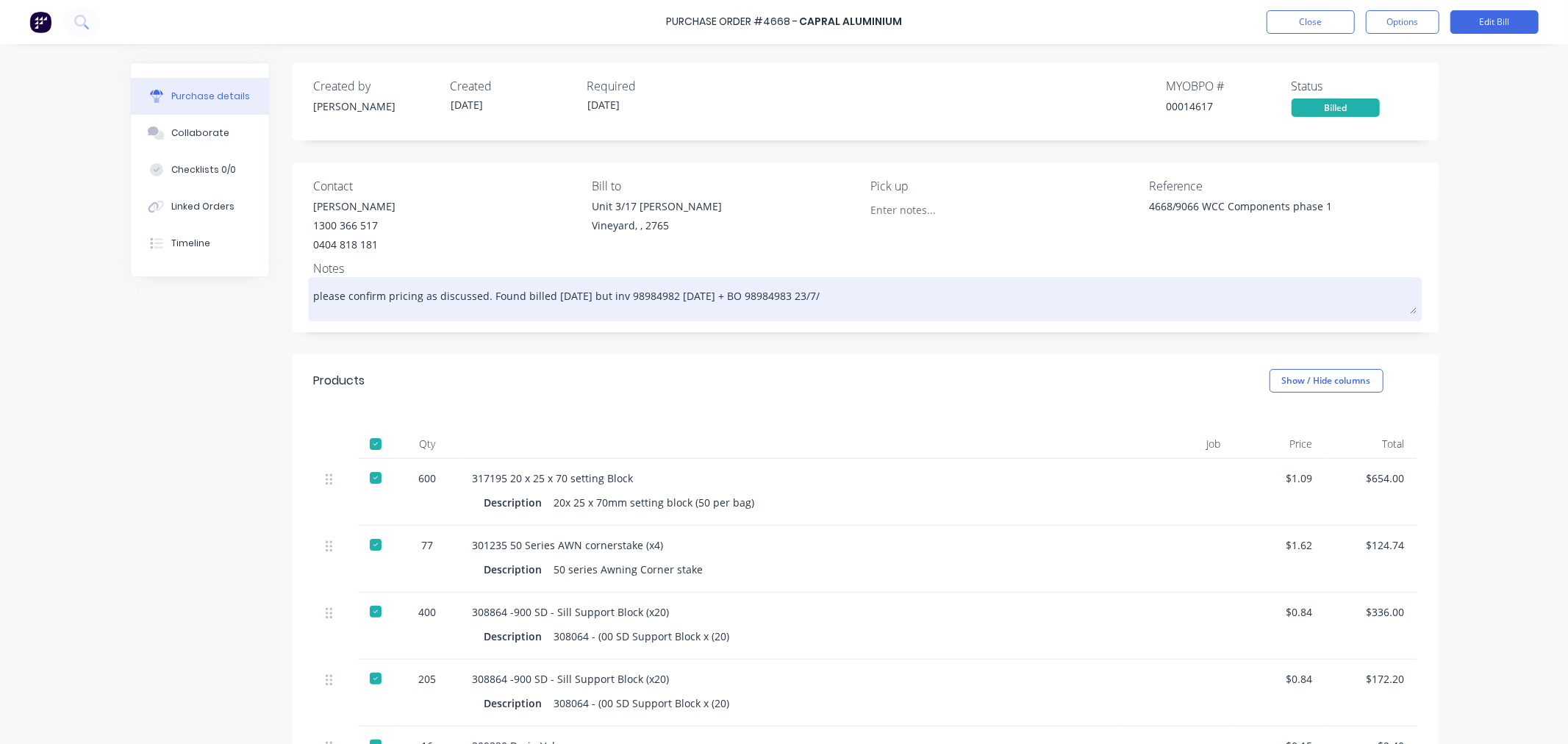
type textarea "x"
type textarea "please confirm pricing as discussed. Found billed [DATE] but inv 98984982 [DATE…"
type textarea "x"
type textarea "please confirm pricing as discussed. Found billed [DATE] but inv 98984982 [DATE…"
type textarea "x"
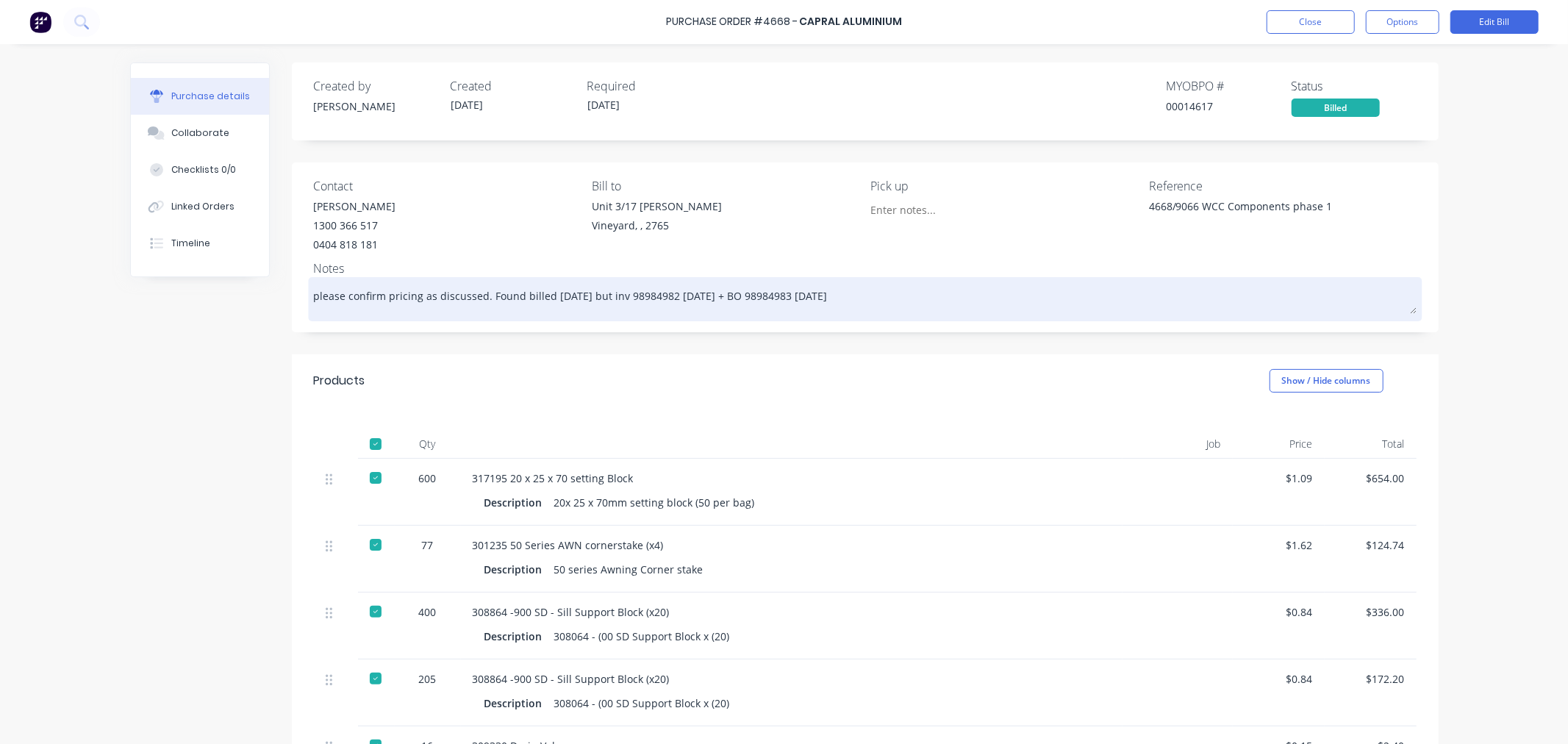
type textarea "please confirm pricing as discussed. Found billed [DATE] but inv 98984982 [DATE…"
type textarea "x"
type textarea "please confirm pricing as discussed. Found billed [DATE] but inv 98984982 [DATE…"
type textarea "x"
type textarea "please confirm pricing as discussed. Found billed [DATE] but inv 98984982 [DATE…"
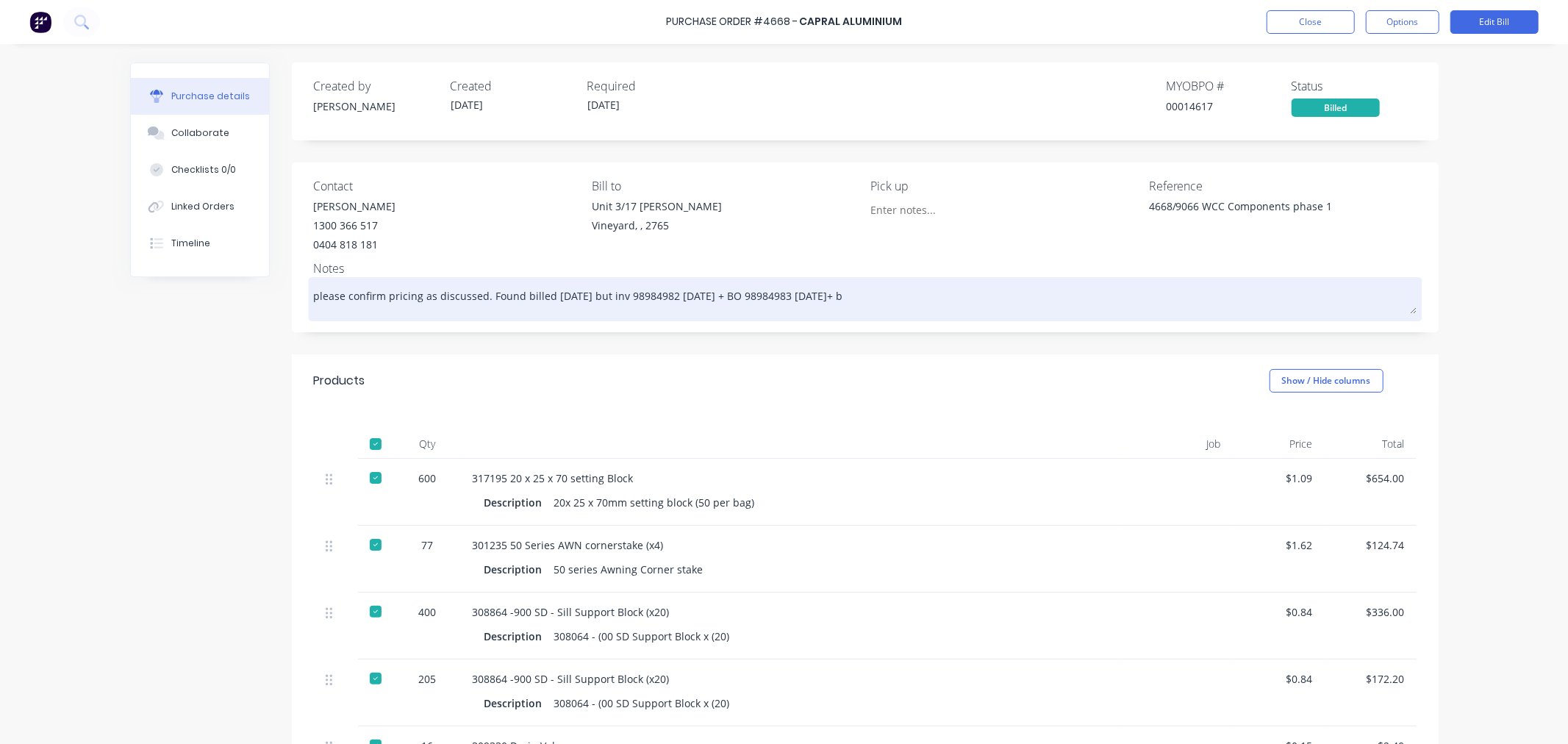
type textarea "x"
type textarea "please confirm pricing as discussed. Found billed [DATE] but inv 98984982 [DATE…"
type textarea "x"
type textarea "please confirm pricing as discussed. Found billed [DATE] but inv 98984982 [DATE…"
type textarea "x"
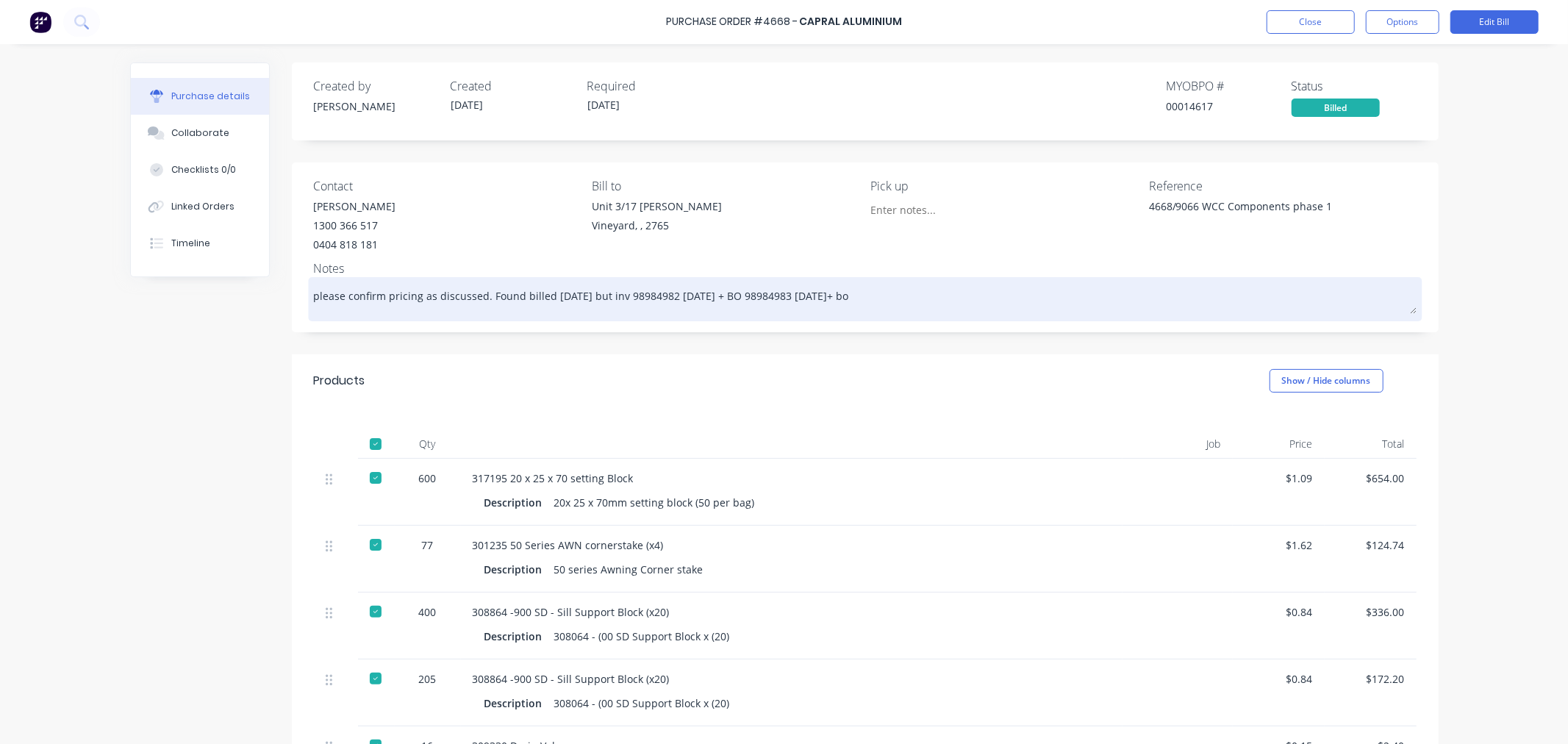
type textarea "please confirm pricing as discussed. Found billed [DATE] but inv 98984982 [DATE…"
type textarea "x"
type textarea "please confirm pricing as discussed. Found billed [DATE] but inv 98984982 [DATE…"
type textarea "x"
type textarea "please confirm pricing as discussed. Found billed [DATE] but inv 98984982 [DATE…"
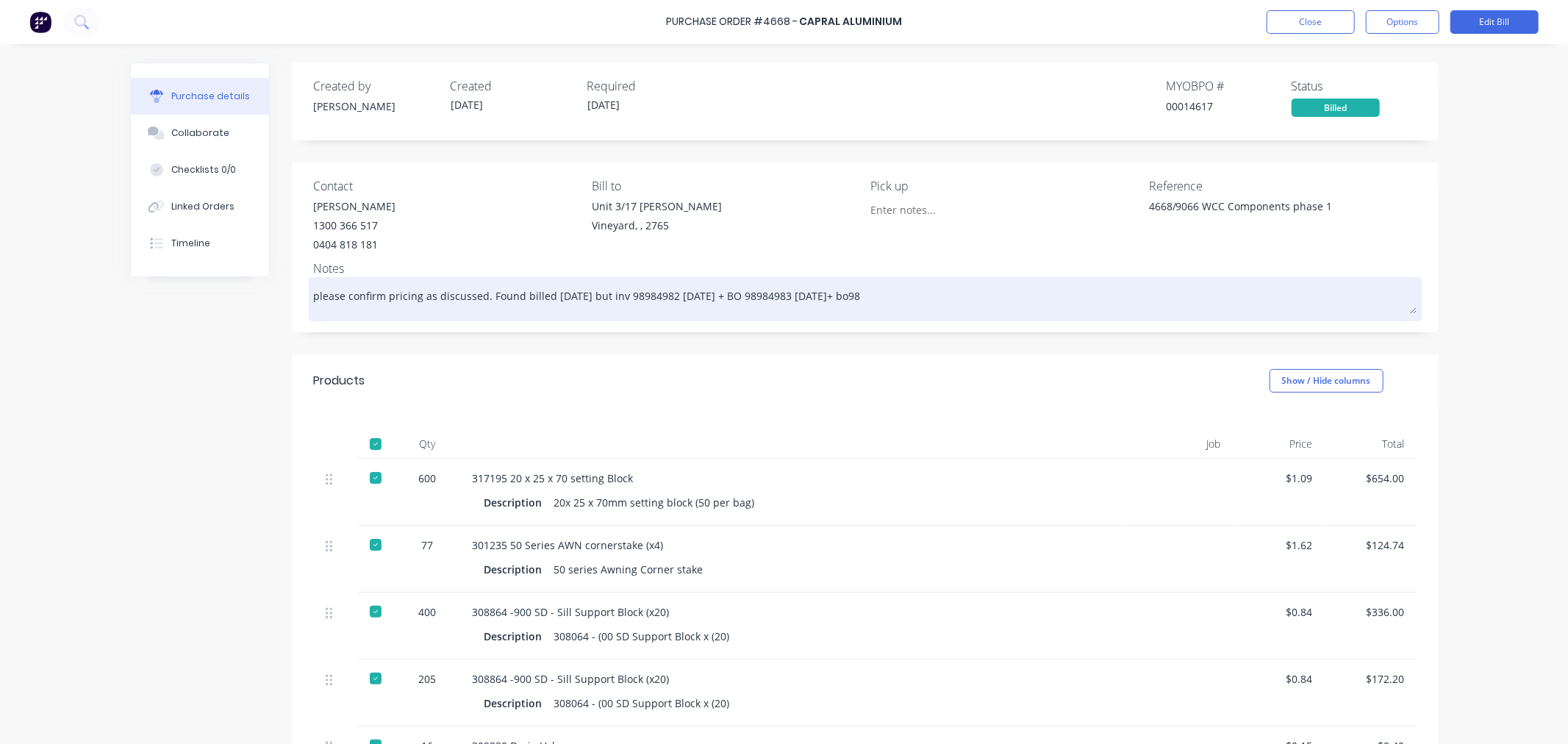
type textarea "x"
type textarea "please confirm pricing as discussed. Found billed [DATE] but inv 98984982 [DATE…"
type textarea "x"
type textarea "please confirm pricing as discussed. Found billed [DATE] but inv 98984982 [DATE…"
type textarea "x"
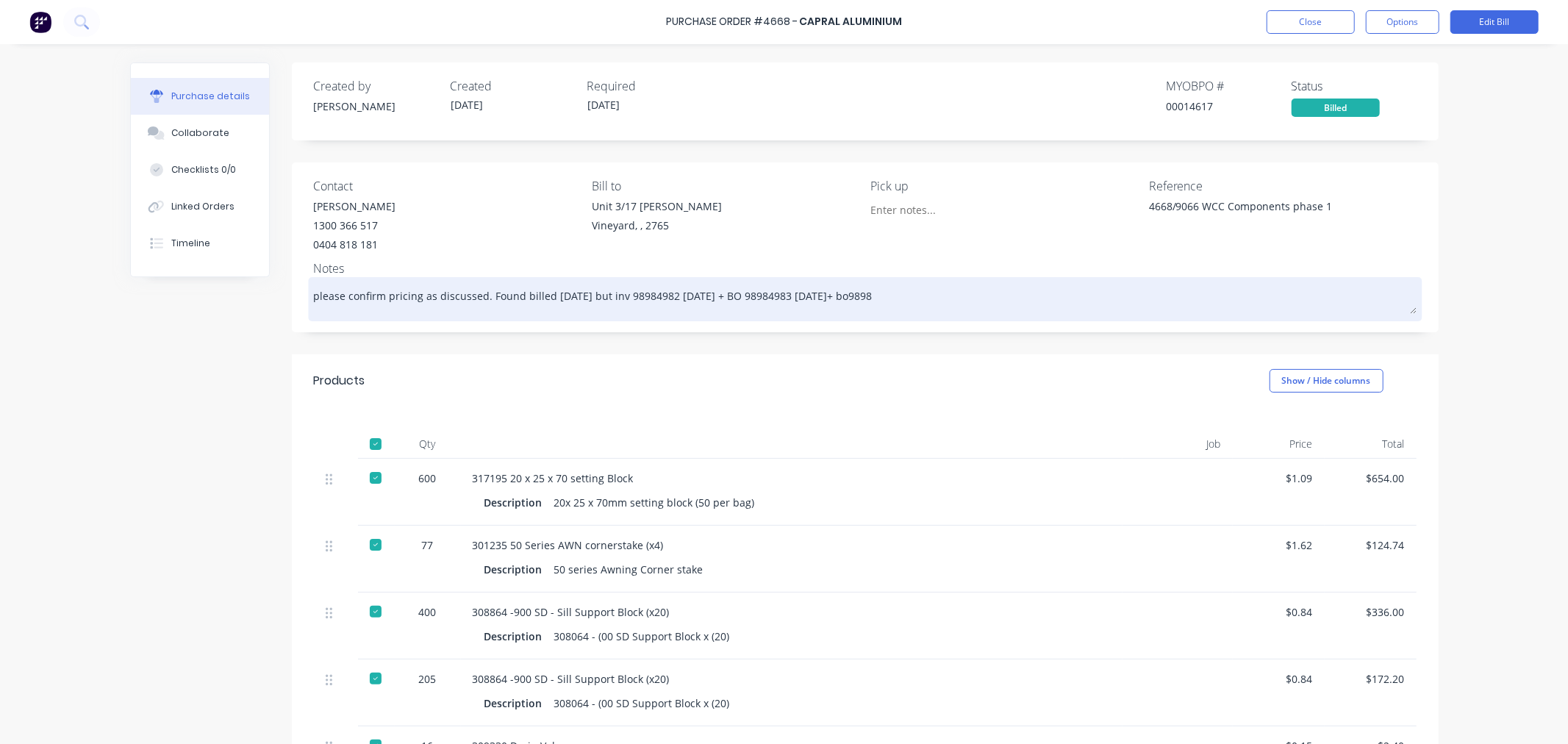
type textarea "please confirm pricing as discussed. Found billed [DATE] but inv 98984982 [DATE…"
type textarea "x"
type textarea "please confirm pricing as discussed. Found billed [DATE] but inv 98984982 [DATE…"
type textarea "x"
type textarea "please confirm pricing as discussed. Found billed [DATE] but inv 98984982 [DATE…"
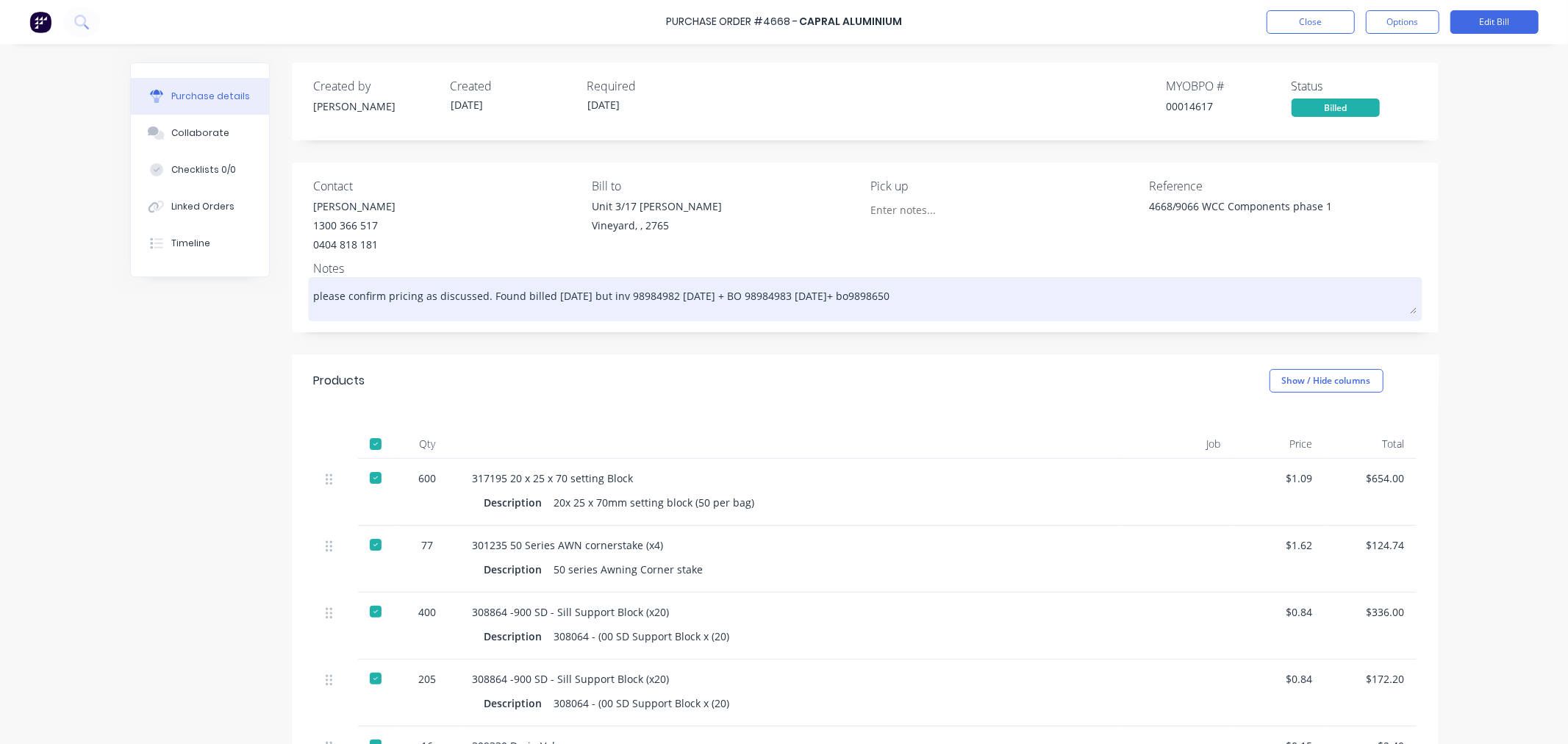
type textarea "x"
type textarea "please confirm pricing as discussed. Found billed [DATE] but inv 98984982 [DATE…"
type textarea "x"
type textarea "please confirm pricing as discussed. Found billed [DATE] but inv 98984982 [DATE…"
type textarea "x"
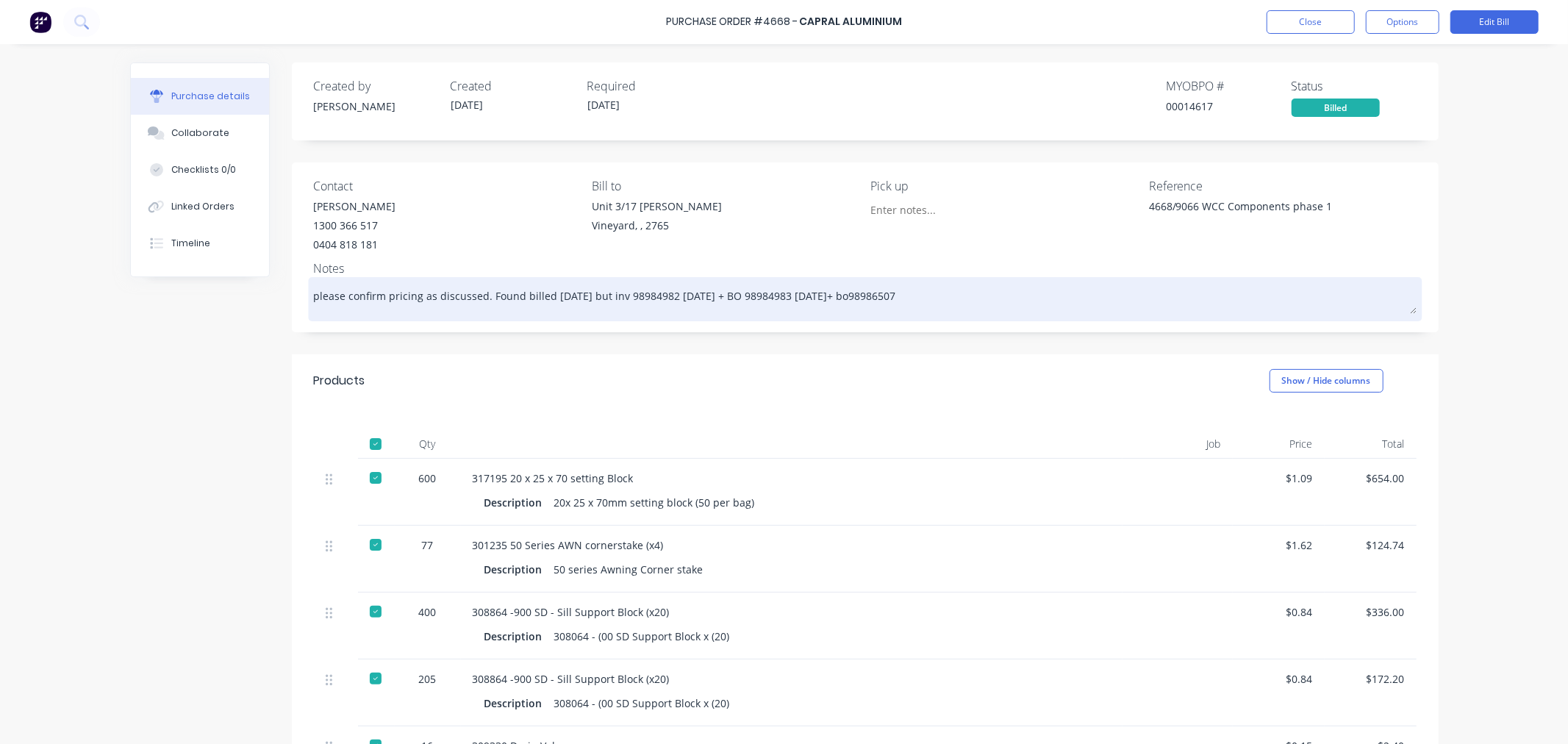
type textarea "please confirm pricing as discussed. Found billed [DATE] but inv 98984982 [DATE…"
type textarea "x"
type textarea "please confirm pricing as discussed. Found billed [DATE] but inv 98984982 [DATE…"
type textarea "x"
type textarea "please confirm pricing as discussed. Found billed [DATE] but inv 98984982 [DATE…"
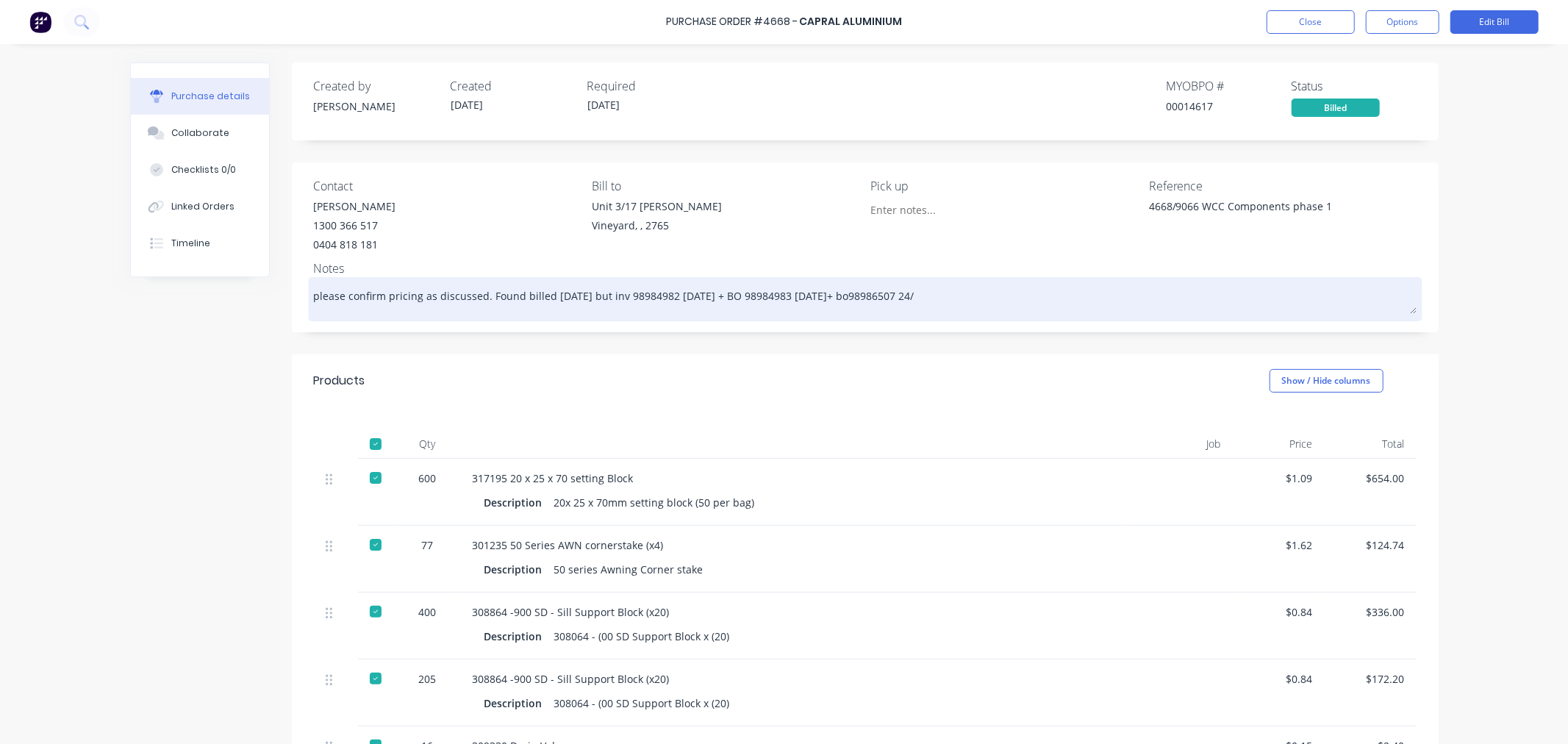
type textarea "x"
type textarea "please confirm pricing as discussed. Found billed [DATE] but inv 98984982 [DATE…"
type textarea "x"
type textarea "please confirm pricing as discussed. Found billed [DATE] but inv 98984982 [DATE…"
type textarea "x"
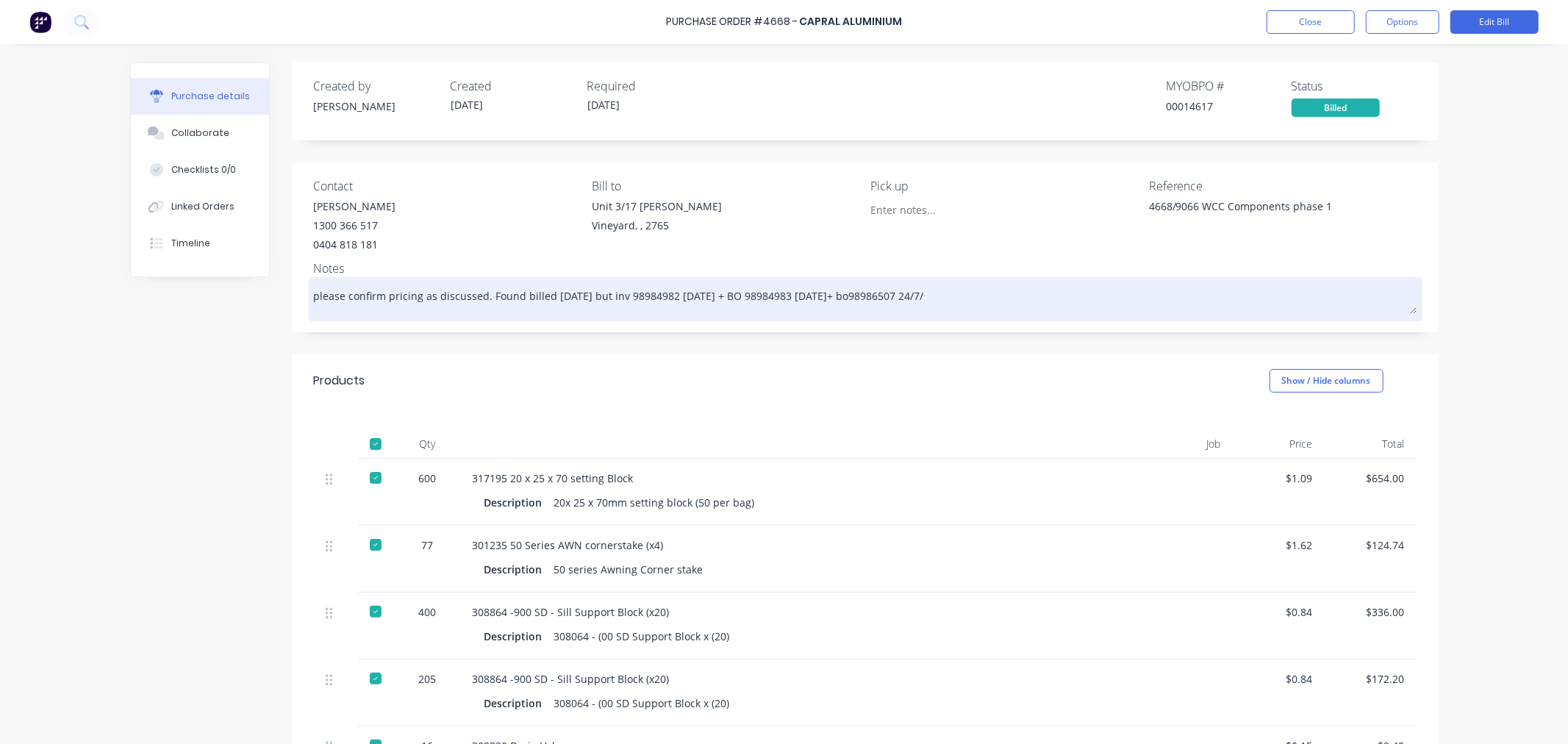
type textarea "please confirm pricing as discussed. Found billed [DATE] but inv 98984982 [DATE…"
type textarea "x"
type textarea "please confirm pricing as discussed. Found billed [DATE] but inv 98984982 [DATE…"
type textarea "x"
type textarea "please confirm pricing as discussed. Found billed [DATE] but inv 98984982 [DATE…"
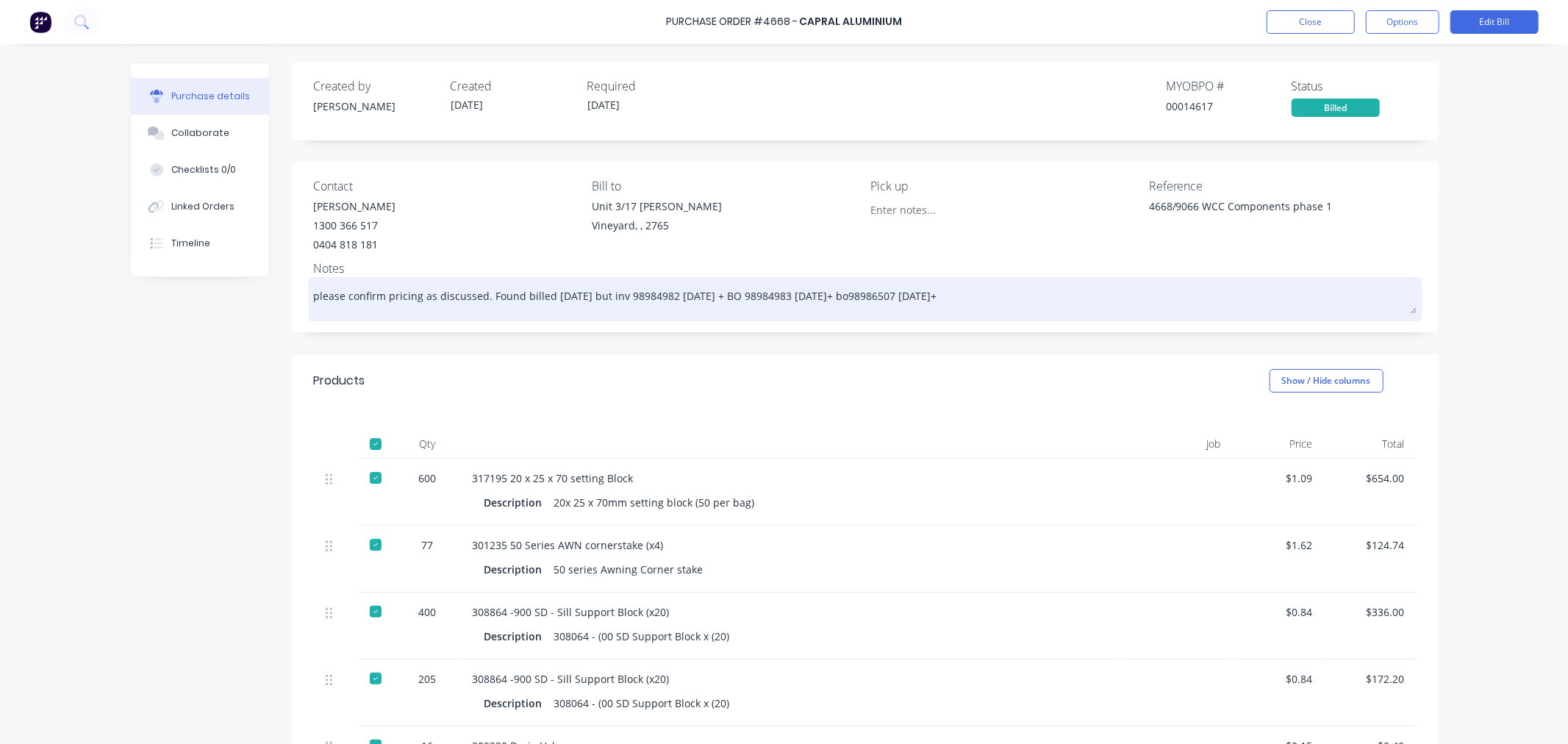
type textarea "x"
type textarea "please confirm pricing as discussed. Found billed [DATE] but inv 98984982 [DATE…"
type textarea "x"
type textarea "please confirm pricing as discussed. Found billed [DATE] but inv 98984982 [DATE…"
type textarea "x"
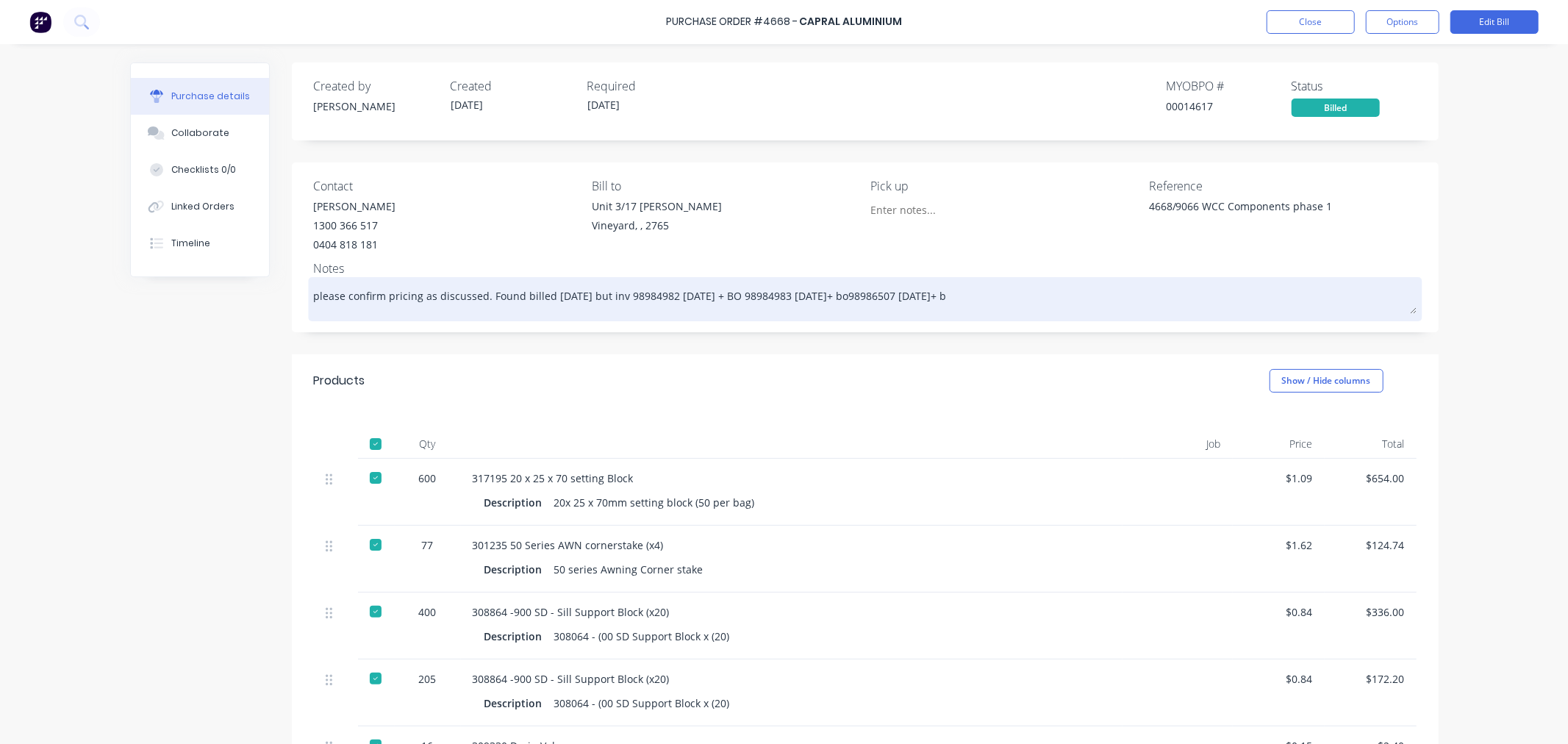
type textarea "please confirm pricing as discussed. Found billed [DATE] but inv 98984982 [DATE…"
type textarea "x"
type textarea "please confirm pricing as discussed. Found billed [DATE] but inv 98984982 [DATE…"
type textarea "x"
type textarea "please confirm pricing as discussed. Found billed [DATE] but inv 98984982 [DATE…"
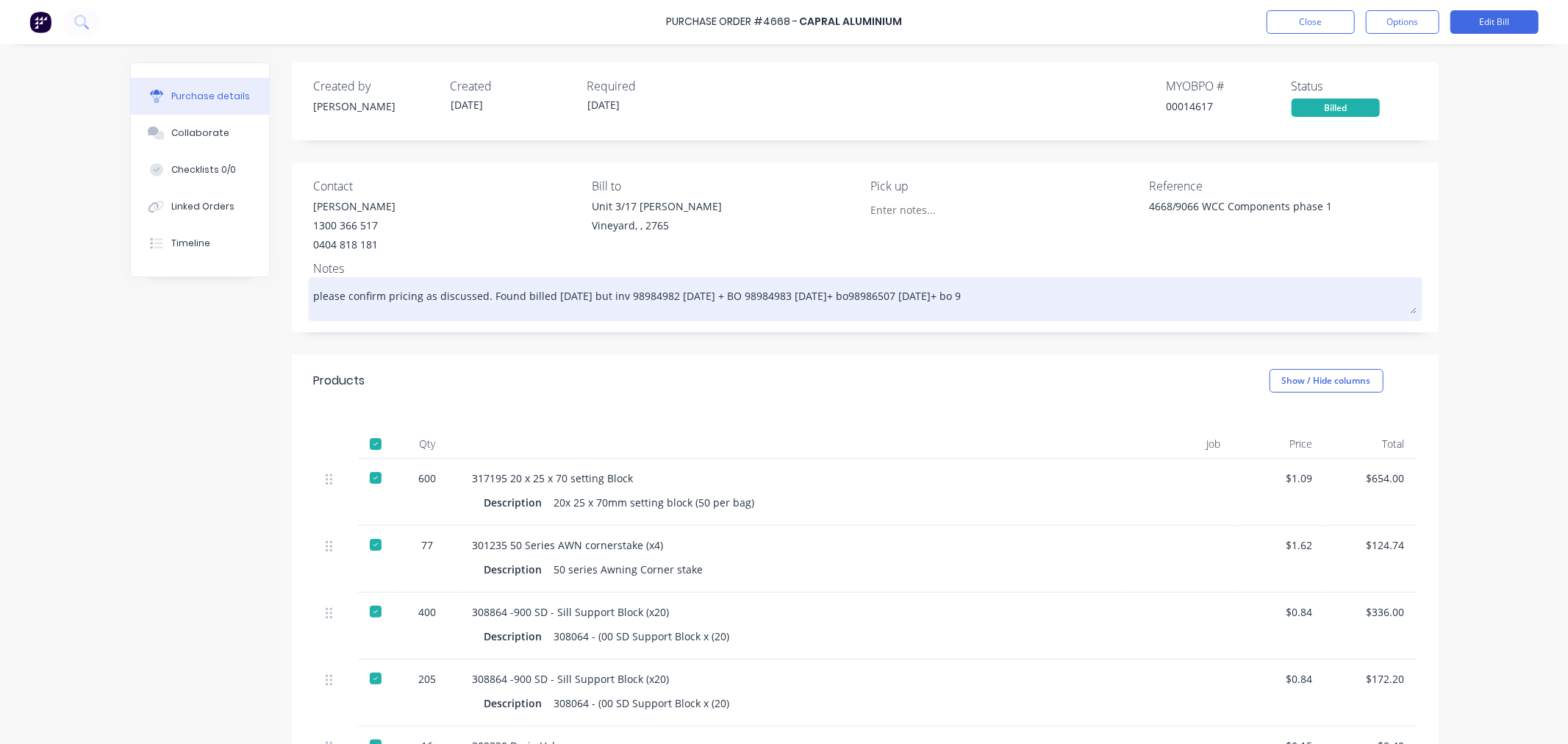
type textarea "x"
type textarea "please confirm pricing as discussed. Found billed [DATE] but inv 98984982 [DATE…"
type textarea "x"
type textarea "please confirm pricing as discussed. Found billed [DATE] but inv 98984982 [DATE…"
type textarea "x"
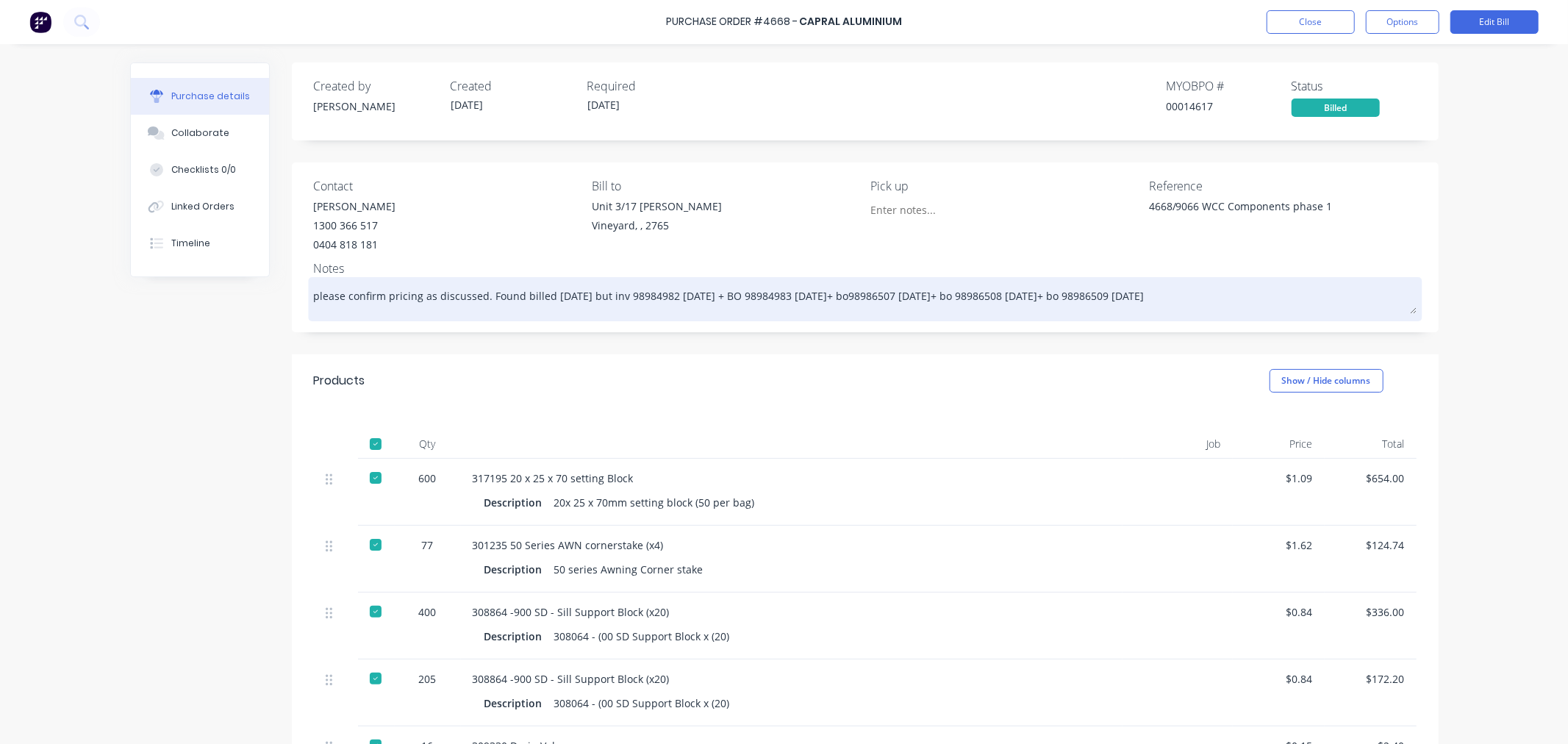
click at [950, 298] on textarea "please confirm pricing as discussed. Found billed [DATE] but inv 98984982 [DATE…" at bounding box center [865, 297] width 1103 height 33
click at [1061, 291] on textarea "please confirm pricing as discussed. Found billed [DATE] but inv 98984982 [DATE…" at bounding box center [865, 297] width 1103 height 33
click at [841, 299] on textarea "please confirm pricing as discussed. Found billed [DATE] but inv 98984982 [DATE…" at bounding box center [865, 297] width 1103 height 33
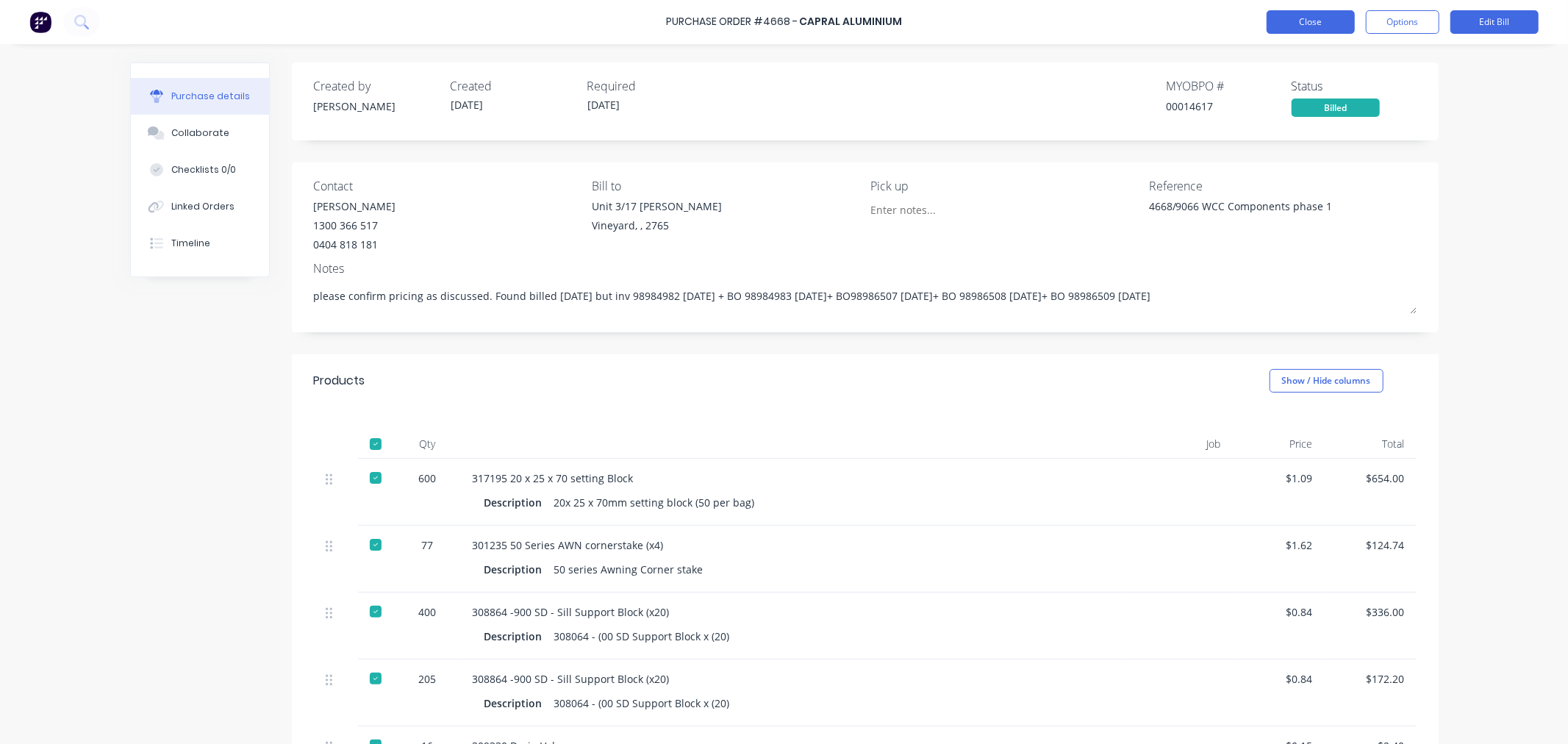
click at [1300, 25] on button "Close" at bounding box center [1310, 22] width 88 height 23
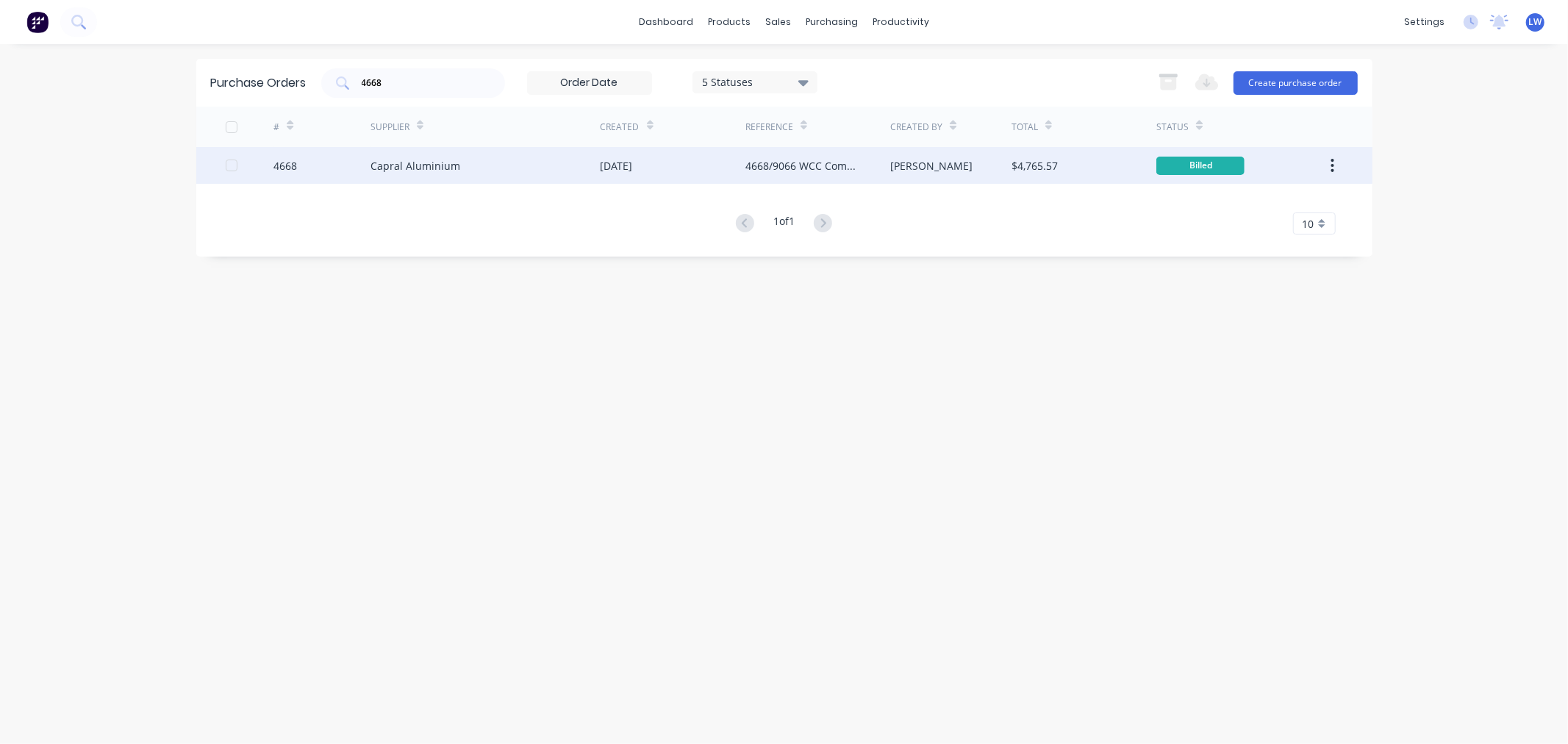
click at [398, 171] on div "Capral Aluminium" at bounding box center [415, 166] width 90 height 15
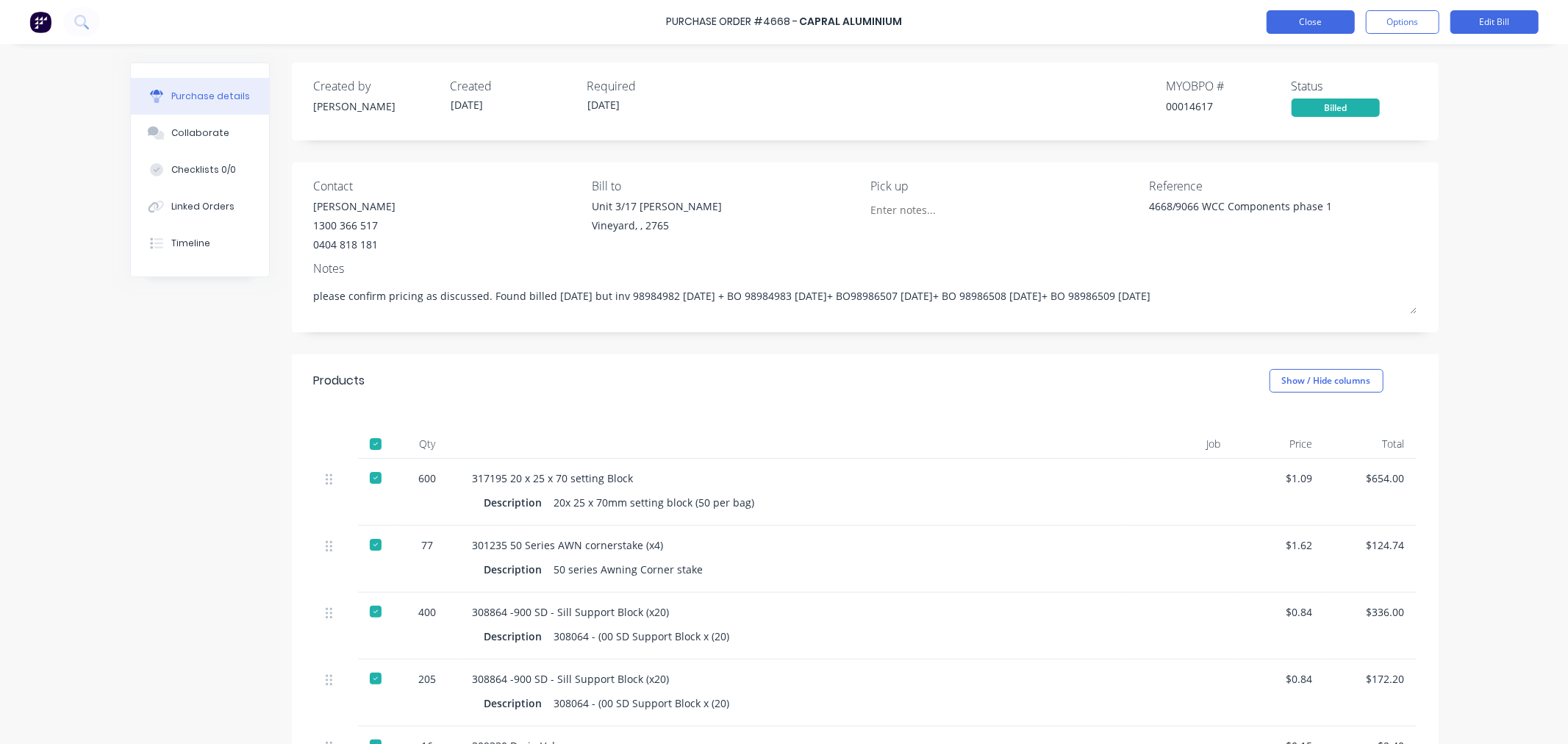
click at [1302, 22] on button "Close" at bounding box center [1310, 22] width 88 height 23
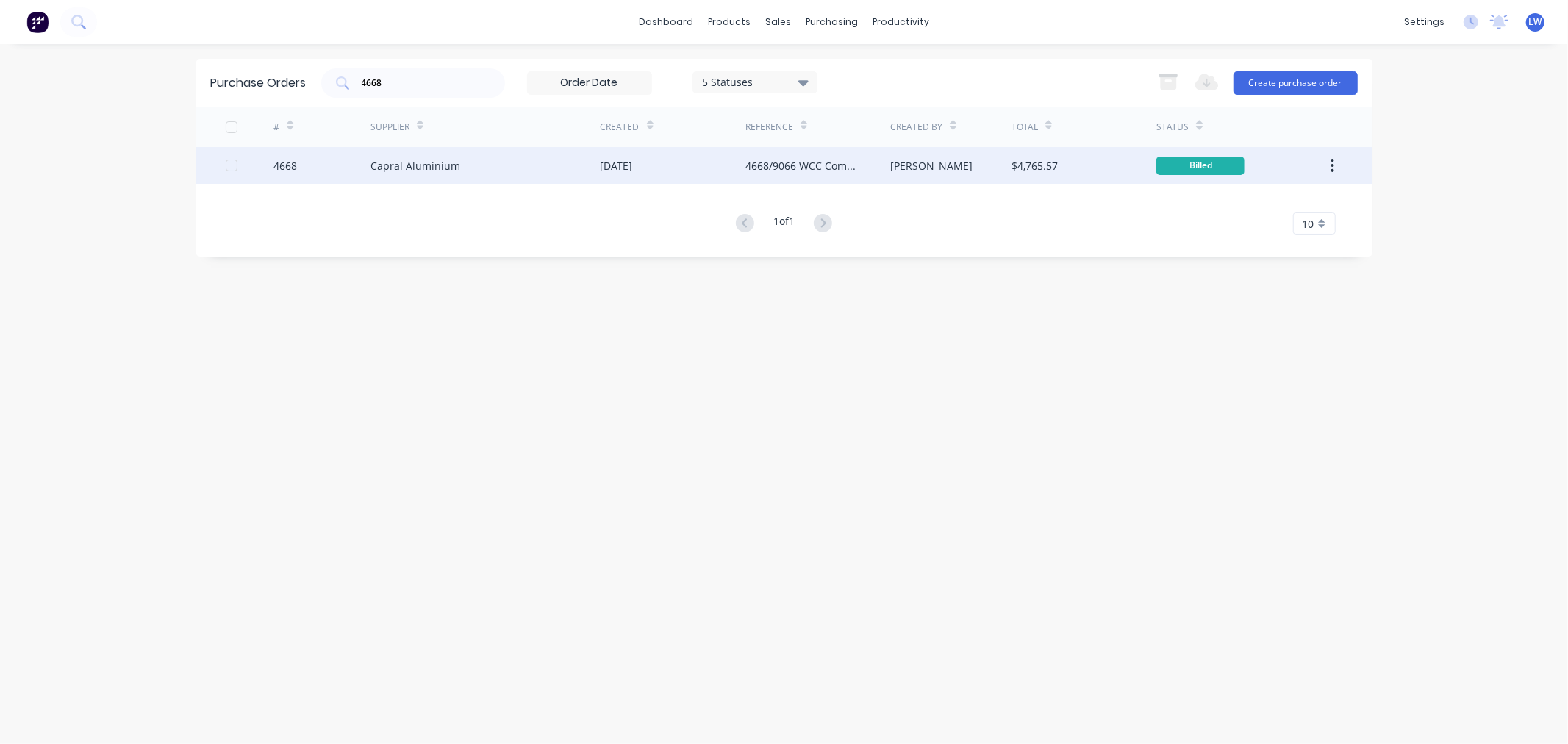
click at [564, 156] on div "Capral Aluminium" at bounding box center [486, 165] width 230 height 37
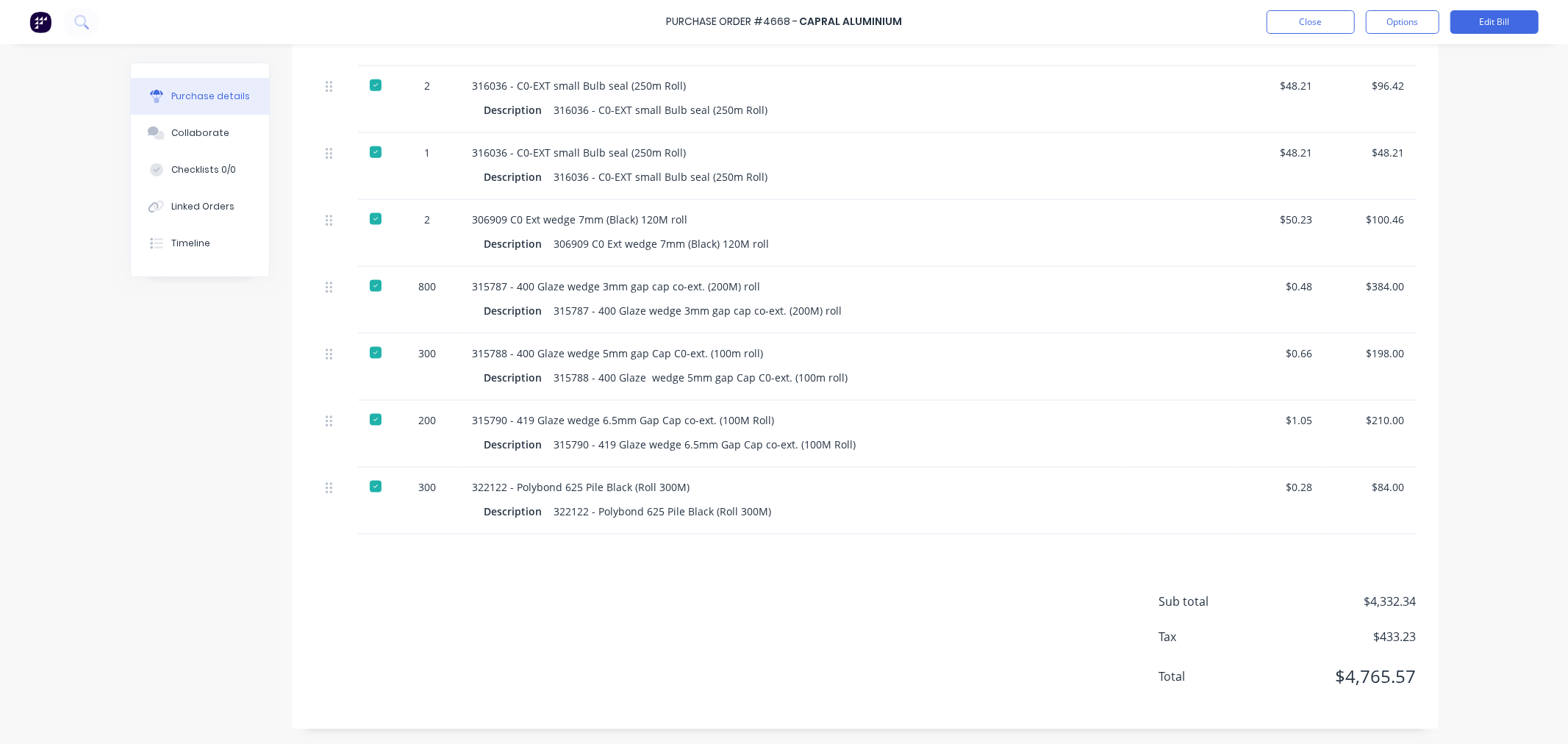
scroll to position [1577, 0]
click at [203, 245] on button "Timeline" at bounding box center [200, 243] width 139 height 37
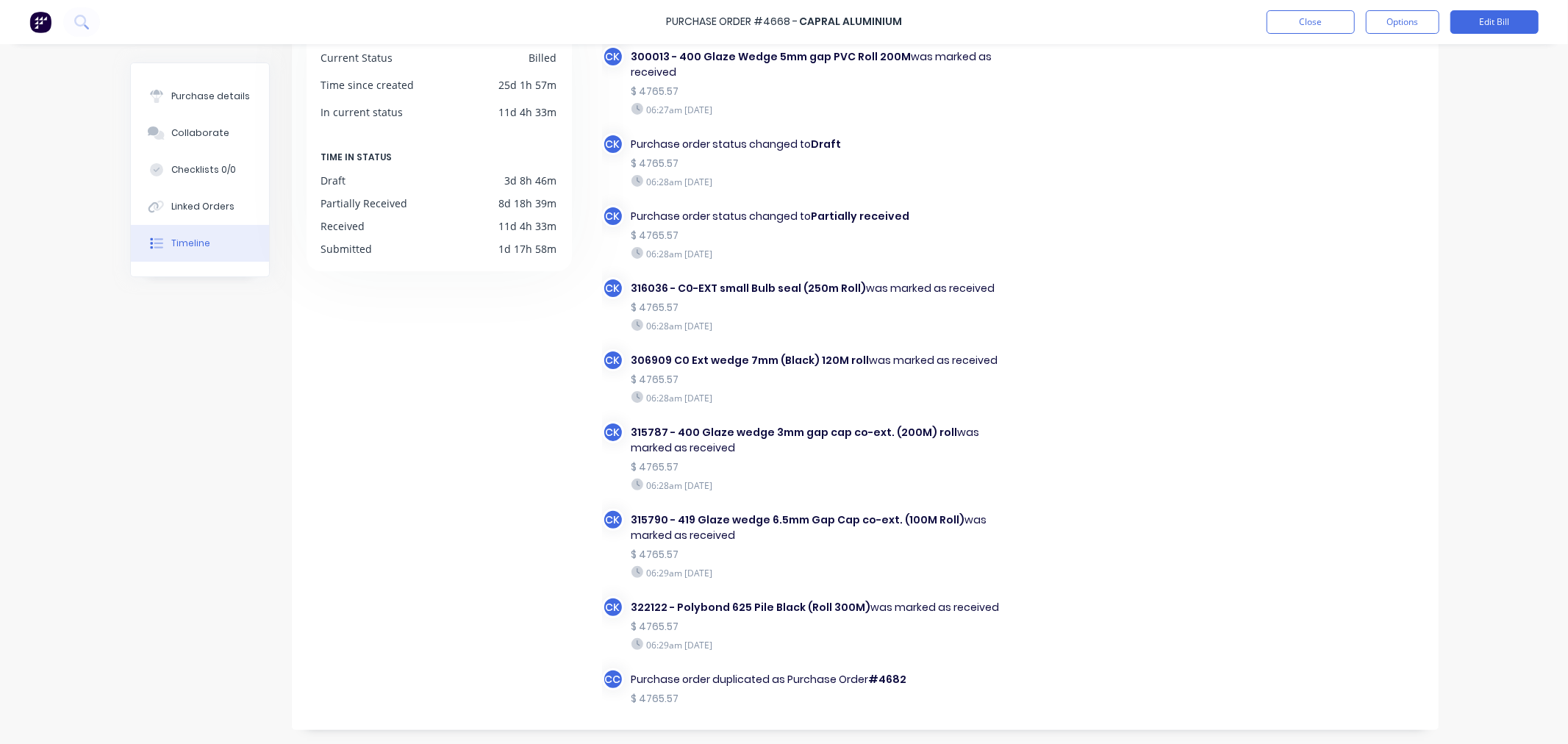
scroll to position [3787, 0]
